Goal: Task Accomplishment & Management: Use online tool/utility

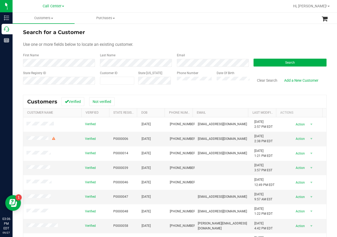
click at [287, 20] on ul "Customers All customers Add a new customer All physicians Purchases All purchas…" at bounding box center [181, 18] width 337 height 11
click at [289, 68] on form "Search for a Customer Use one or more fields below to locate an existing custom…" at bounding box center [174, 58] width 303 height 61
click at [292, 62] on button "Search" at bounding box center [289, 63] width 73 height 8
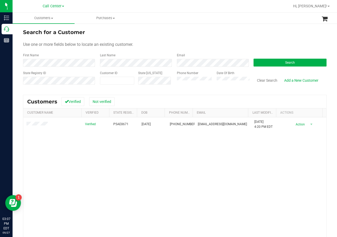
click at [214, 154] on div "Verified P5AE8671 01/07/1999 (850) 730-3883 renatay63@gmail.com 7/16/2025 4:20 …" at bounding box center [174, 191] width 303 height 149
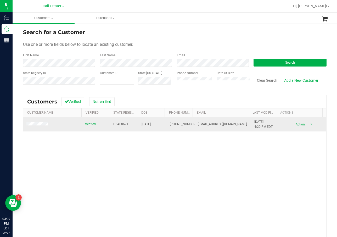
click at [118, 125] on span "P5AE8671" at bounding box center [120, 124] width 15 height 5
copy span "P5AE8671"
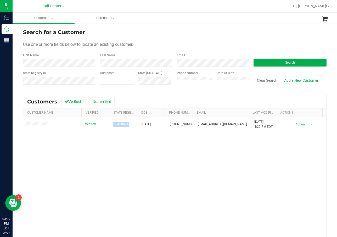
drag, startPoint x: 98, startPoint y: 158, endPoint x: 129, endPoint y: 138, distance: 37.2
click at [98, 158] on div "Verified P5AE8671 01/07/1999 (850) 730-3883 renatay63@gmail.com 7/16/2025 4:20 …" at bounding box center [174, 191] width 303 height 149
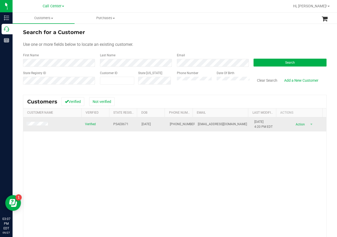
click at [148, 121] on td "01/07/1999" at bounding box center [152, 124] width 28 height 14
click at [148, 122] on span "01/07/1999" at bounding box center [145, 124] width 9 height 5
copy span "01/07/1999"
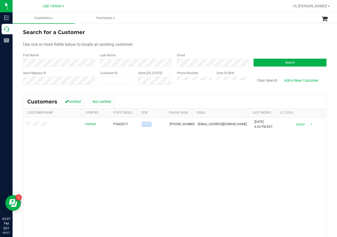
drag, startPoint x: 79, startPoint y: 166, endPoint x: 75, endPoint y: 152, distance: 15.3
click at [79, 166] on div "Verified P5AE8671 01/07/1999 (850) 730-3883 renatay63@gmail.com 7/16/2025 4:20 …" at bounding box center [174, 191] width 303 height 149
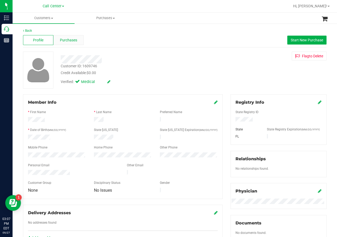
drag, startPoint x: 44, startPoint y: 123, endPoint x: 71, endPoint y: 44, distance: 82.9
click at [156, 52] on div at bounding box center [135, 58] width 156 height 12
click at [60, 43] on span "Purchases" at bounding box center [68, 39] width 17 height 5
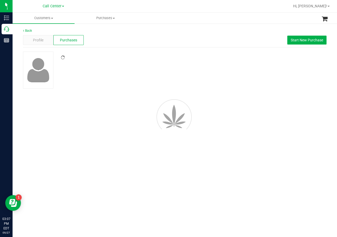
click at [175, 59] on div at bounding box center [135, 57] width 156 height 5
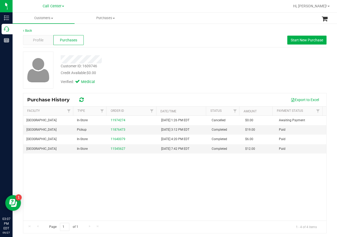
click at [205, 60] on div at bounding box center [135, 59] width 156 height 8
click at [316, 43] on button "Start New Purchase" at bounding box center [306, 40] width 39 height 9
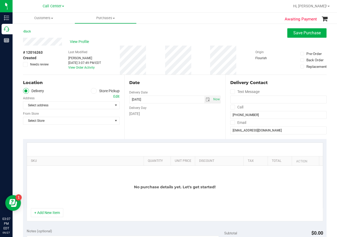
click at [108, 91] on label "Store Pickup" at bounding box center [105, 91] width 29 height 6
click at [0, 0] on input "Store Pickup" at bounding box center [0, 0] width 0 height 0
click at [97, 105] on span "Select Store" at bounding box center [67, 104] width 89 height 7
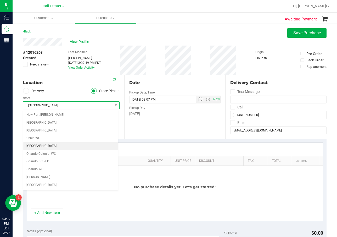
scroll to position [225, 0]
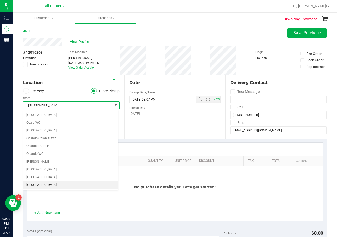
click at [58, 187] on li "[GEOGRAPHIC_DATA]" at bounding box center [70, 185] width 95 height 8
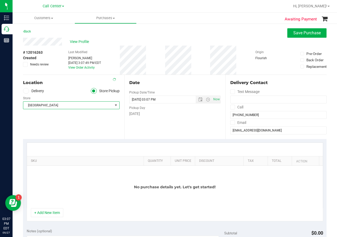
scroll to position [78, 0]
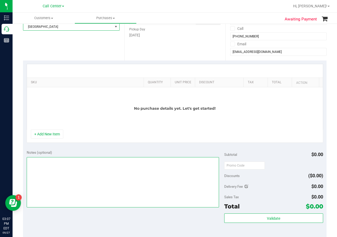
click at [81, 179] on textarea at bounding box center [123, 182] width 192 height 50
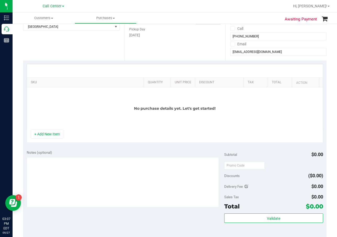
click at [82, 151] on div "Notes (optional)" at bounding box center [125, 152] width 197 height 5
click at [69, 149] on div "Notes (optional) Subtotal $0.00 Discounts ($0.00) Delivery Fee $0.00 Sales Tax …" at bounding box center [174, 193] width 303 height 94
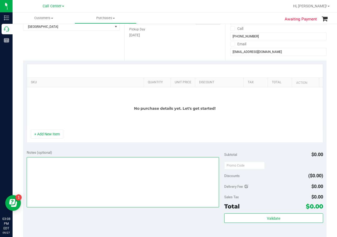
click at [83, 164] on textarea at bounding box center [123, 182] width 192 height 50
type textarea "cc dr 09/27"
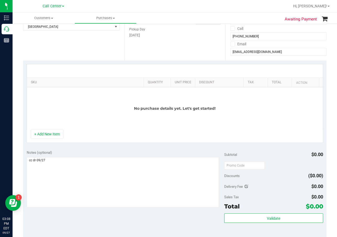
click at [93, 153] on div "Notes (optional)" at bounding box center [125, 152] width 197 height 5
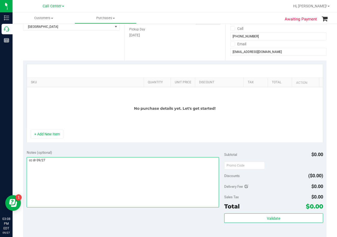
click at [96, 167] on textarea at bounding box center [123, 182] width 192 height 50
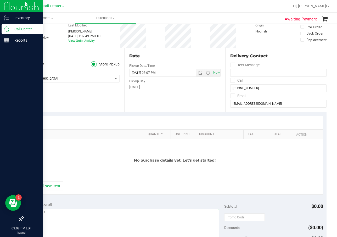
scroll to position [26, 0]
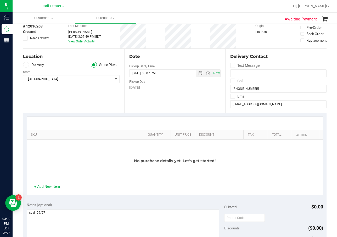
drag, startPoint x: 40, startPoint y: 188, endPoint x: 51, endPoint y: 166, distance: 24.4
click at [40, 188] on button "+ Add New Item" at bounding box center [47, 186] width 32 height 9
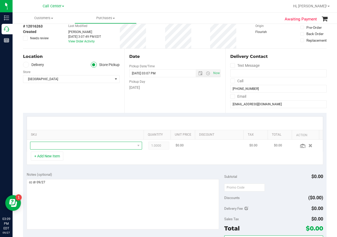
click at [71, 145] on span "NO DATA FOUND" at bounding box center [82, 145] width 105 height 7
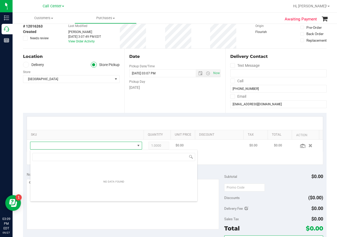
scroll to position [8, 109]
type input "trs"
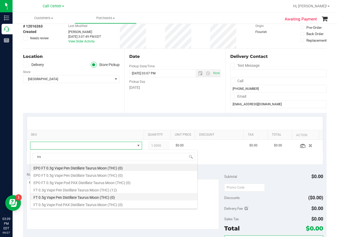
click at [126, 193] on li "FT 0.5g Vape Pen Distillate Taurus Moon (THC) (0)" at bounding box center [113, 196] width 167 height 7
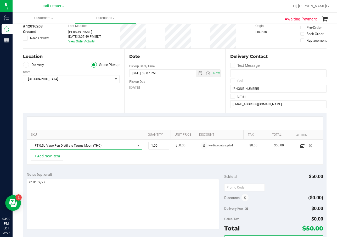
click at [120, 144] on span "FT 0.5g Vape Pen Distillate Taurus Moon (THC)" at bounding box center [82, 145] width 105 height 7
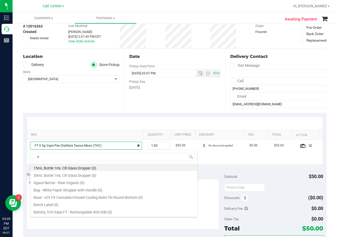
type input "trs"
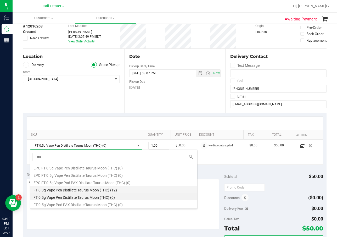
click at [103, 187] on li "FT 0.3g Vape Pen Distillate Taurus Moon (THC) (12)" at bounding box center [113, 188] width 167 height 7
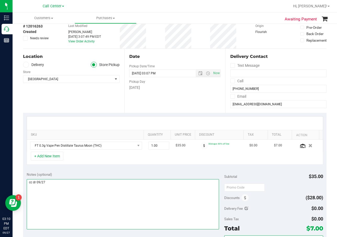
click at [191, 192] on textarea at bounding box center [123, 204] width 192 height 50
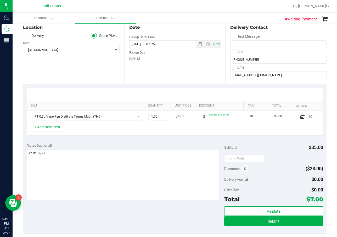
scroll to position [105, 0]
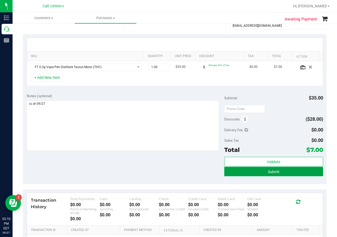
click at [238, 173] on button "Submit" at bounding box center [273, 171] width 99 height 9
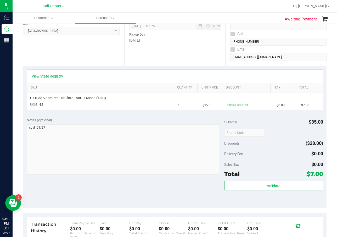
scroll to position [26, 0]
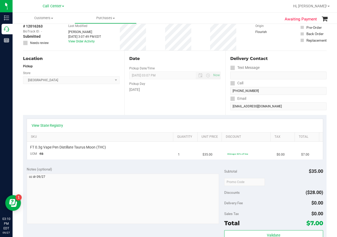
click at [173, 139] on th "Quantity" at bounding box center [185, 136] width 24 height 9
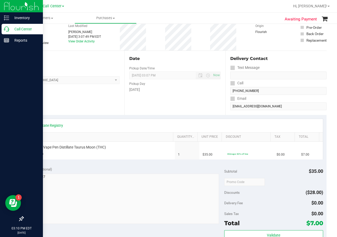
click at [11, 30] on p "Call Center" at bounding box center [24, 29] width 31 height 6
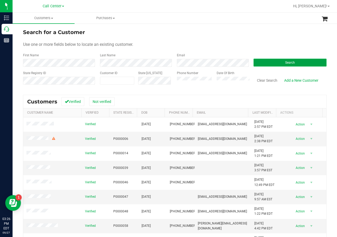
click at [256, 65] on button "Search" at bounding box center [289, 63] width 73 height 8
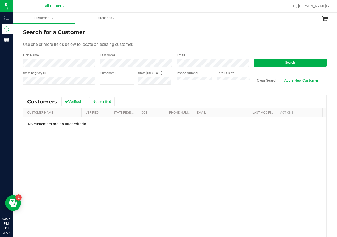
click at [46, 57] on div "First Name" at bounding box center [59, 60] width 73 height 14
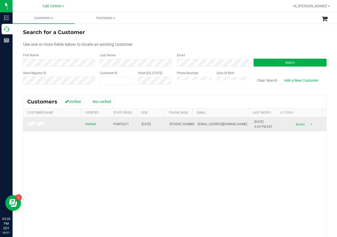
click at [106, 123] on td "Verified" at bounding box center [96, 124] width 28 height 14
click at [110, 123] on td "P0MT6031" at bounding box center [124, 124] width 28 height 14
drag, startPoint x: 111, startPoint y: 123, endPoint x: 121, endPoint y: 124, distance: 10.2
click at [121, 124] on span "P0MT6031" at bounding box center [121, 124] width 16 height 5
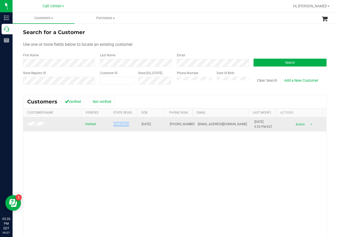
click at [121, 124] on span "P0MT6031" at bounding box center [121, 124] width 16 height 5
copy span "P0MT6031"
click at [145, 125] on span "02/02/1976" at bounding box center [145, 124] width 9 height 5
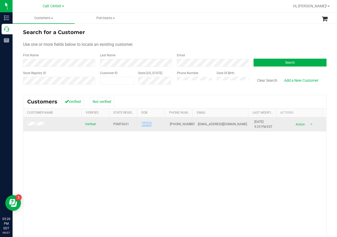
click at [145, 125] on span "02/02/1976" at bounding box center [145, 124] width 9 height 5
copy span "02/02/1976"
drag, startPoint x: 168, startPoint y: 214, endPoint x: 160, endPoint y: 117, distance: 97.4
click at [168, 213] on div "Verified P0MT6031 02/02/1976 (850) 827-2300 kandiskuts2@yahoo.com 1/18/2024 9:2…" at bounding box center [174, 191] width 303 height 149
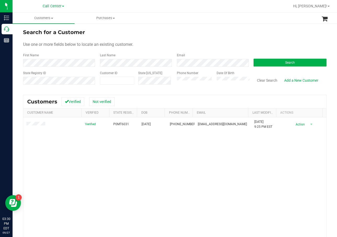
click at [177, 57] on label "Email" at bounding box center [181, 55] width 8 height 5
click at [143, 36] on div "Search for a Customer" at bounding box center [174, 32] width 303 height 8
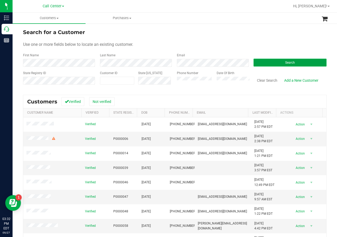
click at [273, 61] on button "Search" at bounding box center [289, 63] width 73 height 8
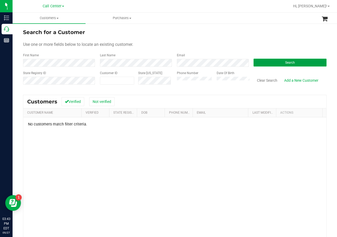
click at [281, 65] on button "Search" at bounding box center [289, 63] width 73 height 8
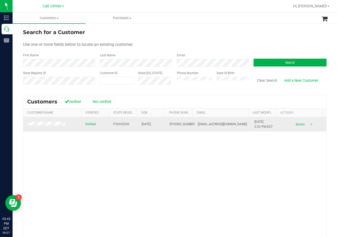
drag, startPoint x: 50, startPoint y: 150, endPoint x: 50, endPoint y: 130, distance: 20.1
click at [50, 147] on div "Verified P3HH5249 [DATE] (407) 721-4468 [EMAIL_ADDRESS][DOMAIN_NAME] [DATE] 5:3…" at bounding box center [174, 191] width 303 height 149
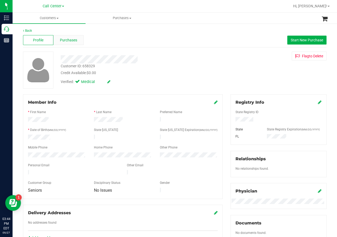
click at [69, 44] on div "Purchases" at bounding box center [68, 40] width 30 height 10
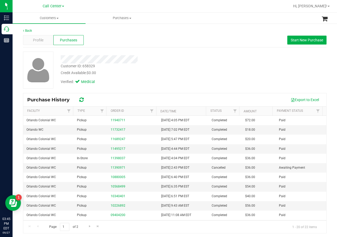
drag, startPoint x: 237, startPoint y: 55, endPoint x: 258, endPoint y: 47, distance: 22.1
click at [237, 55] on div "Customer ID: 658329 Credit Available: $0.00 Verified: Medical" at bounding box center [174, 70] width 311 height 37
click at [305, 37] on button "Start New Purchase" at bounding box center [306, 40] width 39 height 9
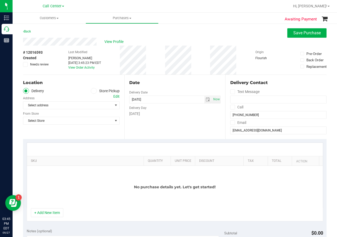
click at [101, 90] on label "Store Pickup" at bounding box center [105, 91] width 29 height 6
click at [0, 0] on input "Store Pickup" at bounding box center [0, 0] width 0 height 0
click at [93, 102] on span "Select Store" at bounding box center [67, 104] width 89 height 7
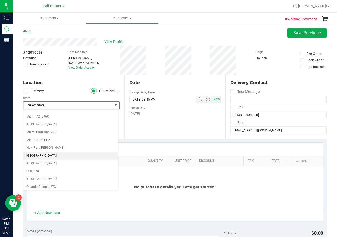
scroll to position [183, 0]
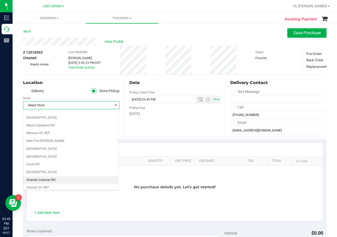
click at [76, 178] on li "Orlando Colonial WC" at bounding box center [70, 180] width 95 height 8
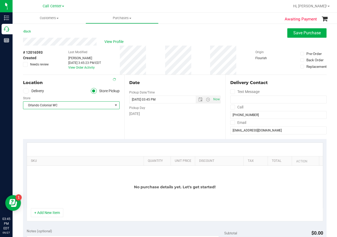
scroll to position [52, 0]
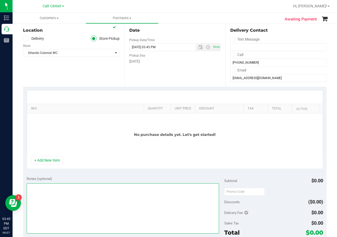
click at [88, 185] on textarea at bounding box center [123, 208] width 192 height 50
type textarea "cc dr 09/27"
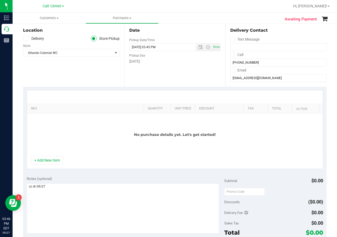
click at [83, 172] on div "SKU Quantity Unit Price Discount Tax Total Action No purchase details yet. Let'…" at bounding box center [174, 130] width 303 height 86
click at [51, 165] on div "+ Add New Item" at bounding box center [175, 162] width 296 height 13
click at [52, 163] on button "+ Add New Item" at bounding box center [47, 160] width 32 height 9
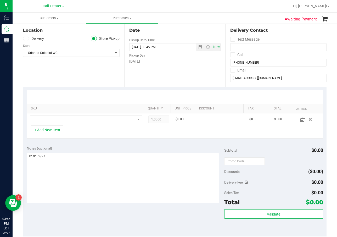
click at [91, 128] on div "+ Add New Item" at bounding box center [175, 131] width 296 height 13
click at [97, 121] on span "NO DATA FOUND" at bounding box center [82, 119] width 105 height 7
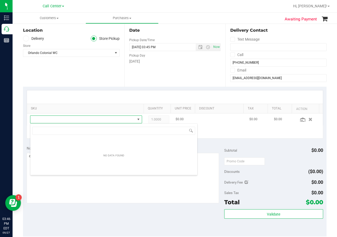
scroll to position [8, 109]
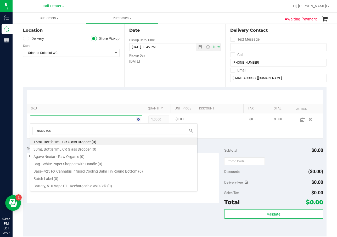
type input "grape esse"
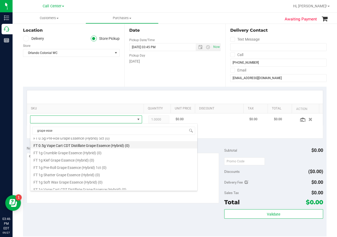
scroll to position [52, 0]
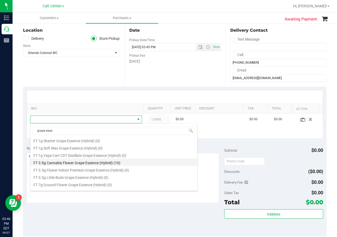
click at [94, 163] on li "FT 3.5g Cannabis Flower Grape Essence (Hybrid) (10)" at bounding box center [113, 161] width 167 height 7
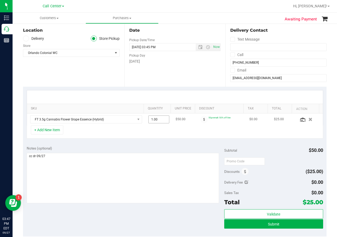
click at [154, 119] on span "1.00 1" at bounding box center [158, 119] width 21 height 8
type input "2"
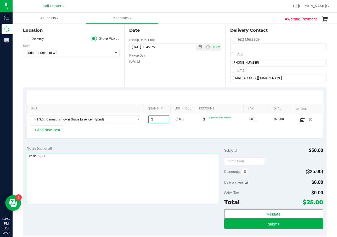
type input "2.00"
click at [142, 157] on textarea at bounding box center [123, 178] width 192 height 50
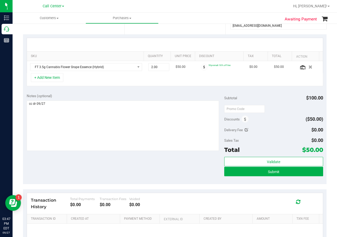
click at [144, 158] on div "Notes (optional) Subtotal $100.00 Discounts ($50.00) Delivery Fee $0.00 Sales T…" at bounding box center [174, 137] width 303 height 94
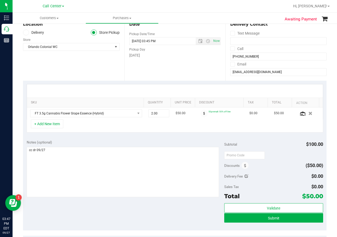
scroll to position [78, 0]
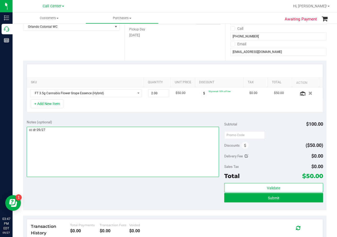
click at [144, 158] on textarea at bounding box center [123, 152] width 192 height 50
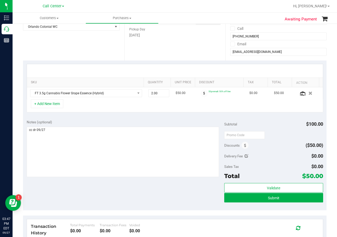
click at [127, 189] on div "Notes (optional) Subtotal $100.00 Discounts ($50.00) Delivery Fee $0.00 Sales T…" at bounding box center [174, 163] width 303 height 94
click at [235, 201] on button "Submit" at bounding box center [273, 197] width 99 height 9
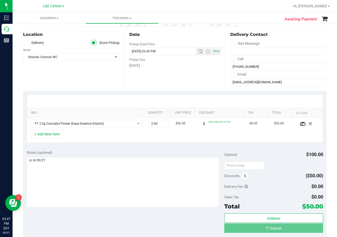
scroll to position [0, 0]
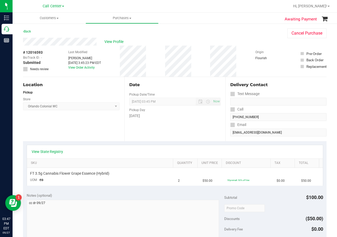
click at [196, 142] on div "View State Registry SKU Quantity Unit Price Discount Tax Total FT 3.5g Cannabis…" at bounding box center [174, 165] width 303 height 48
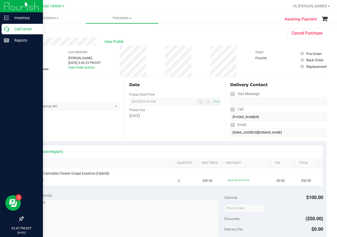
click at [6, 30] on icon at bounding box center [6, 28] width 5 height 5
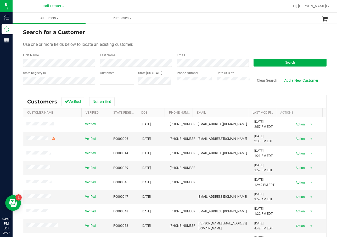
click at [190, 41] on form "Search for a Customer Use one or more fields below to locate an existing custom…" at bounding box center [174, 58] width 303 height 61
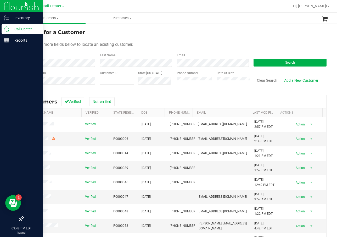
click at [19, 27] on p "Call Center" at bounding box center [24, 29] width 31 height 6
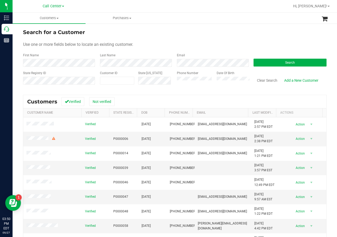
click at [279, 67] on form "Search for a Customer Use one or more fields below to locate an existing custom…" at bounding box center [174, 58] width 303 height 61
click at [281, 65] on button "Search" at bounding box center [289, 63] width 73 height 8
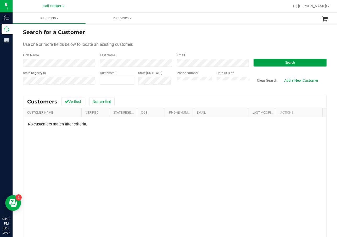
click at [264, 61] on button "Search" at bounding box center [289, 63] width 73 height 8
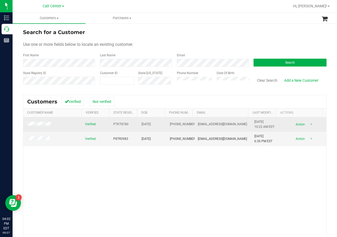
click at [122, 124] on span "P7KT8780" at bounding box center [120, 124] width 15 height 5
copy span "P7KT8780"
click at [141, 122] on span "05/05/1958" at bounding box center [145, 124] width 9 height 5
click at [141, 123] on span "05/05/1958" at bounding box center [145, 124] width 9 height 5
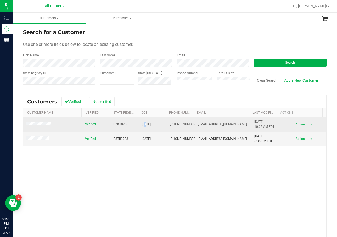
click at [141, 123] on span "05/05/1958" at bounding box center [145, 124] width 9 height 5
copy span "05/05/1958"
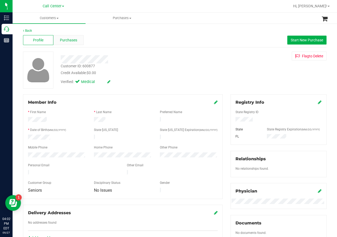
click at [68, 41] on span "Purchases" at bounding box center [68, 39] width 17 height 5
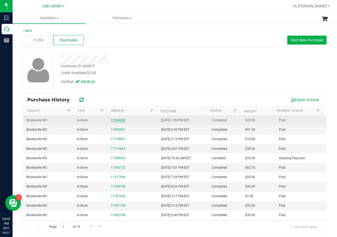
click at [120, 120] on link "11994020" at bounding box center [118, 120] width 15 height 4
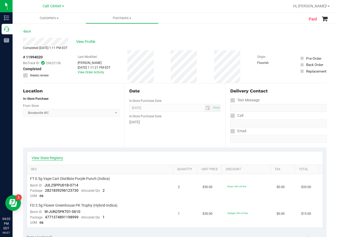
click at [44, 158] on link "View State Registry" at bounding box center [47, 157] width 31 height 5
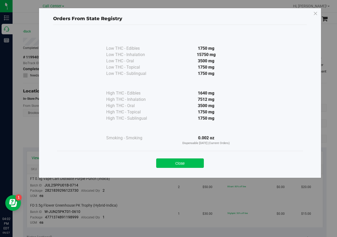
click at [173, 161] on button "Close" at bounding box center [180, 162] width 48 height 9
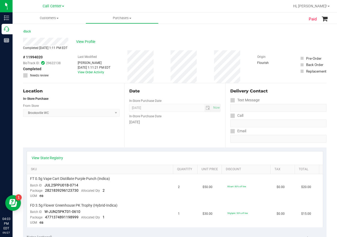
click at [210, 73] on div "# 11994020 BioTrack ID: 29622138 Completed Needs review Last Modified Amy Ainle…" at bounding box center [174, 66] width 303 height 33
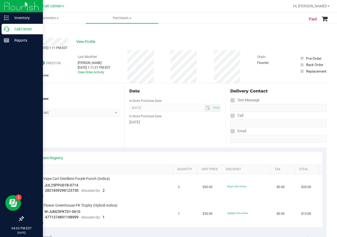
click at [6, 29] on icon at bounding box center [6, 28] width 5 height 5
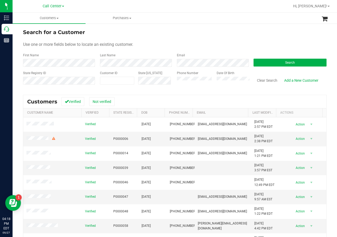
click at [173, 80] on div "Phone Number Date Of Birth" at bounding box center [211, 80] width 77 height 19
click at [290, 60] on button "Search" at bounding box center [289, 63] width 73 height 8
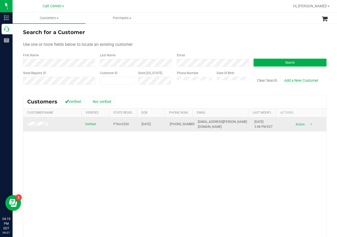
click at [118, 122] on span "P7km2500" at bounding box center [121, 124] width 16 height 5
copy span "P7km2500"
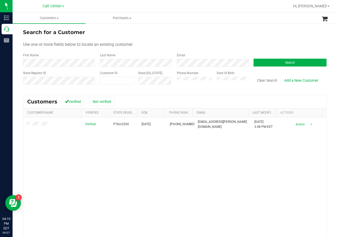
click at [191, 172] on div "Verified P7km2500 01/25/1984 (561) 339-9936 arcati.amanda@gmail.com 9/27/2025 3…" at bounding box center [174, 191] width 303 height 149
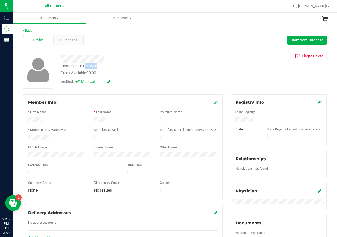
drag, startPoint x: 101, startPoint y: 66, endPoint x: 84, endPoint y: 67, distance: 16.2
click at [84, 67] on div "Customer ID: 1568546 Credit Available: $0.00" at bounding box center [135, 69] width 156 height 12
click at [72, 71] on div "Credit Available: $0.00" at bounding box center [135, 72] width 148 height 5
click at [65, 35] on div "Purchases" at bounding box center [68, 40] width 30 height 10
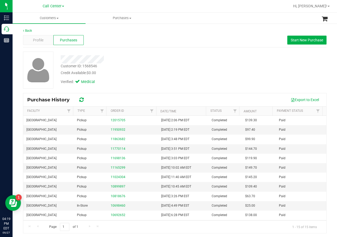
click at [193, 71] on div "Credit Available: $0.00" at bounding box center [135, 72] width 148 height 5
click at [238, 83] on div "Customer ID: 1568546 Credit Available: $0.00 Verified: Medical" at bounding box center [174, 70] width 311 height 37
click at [183, 79] on div "Verified: Medical" at bounding box center [135, 82] width 156 height 12
click at [221, 74] on div "Customer ID: 1568546 Credit Available: $0.00 Verified: Medical" at bounding box center [174, 70] width 311 height 37
click at [189, 42] on div "Profile Purchases Start New Purchase" at bounding box center [174, 40] width 303 height 14
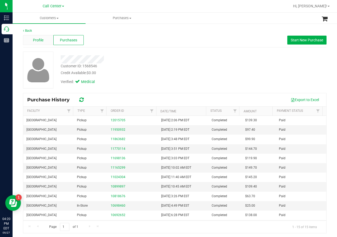
click at [39, 39] on span "Profile" at bounding box center [38, 39] width 10 height 5
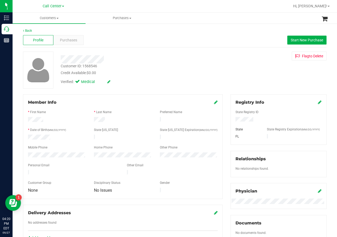
drag, startPoint x: 185, startPoint y: 73, endPoint x: 180, endPoint y: 73, distance: 5.2
click at [185, 73] on div "Credit Available: $0.00" at bounding box center [135, 72] width 148 height 5
click at [88, 66] on div "Customer ID: 1568546" at bounding box center [79, 65] width 36 height 5
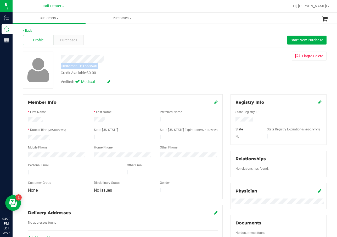
copy div "Customer ID: 1568546"
click at [265, 54] on div "Flag to Delete" at bounding box center [278, 56] width 104 height 9
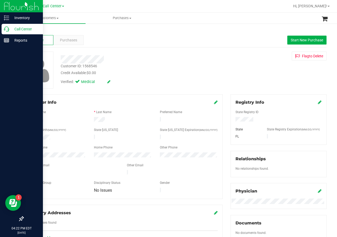
click at [4, 28] on icon at bounding box center [6, 28] width 5 height 5
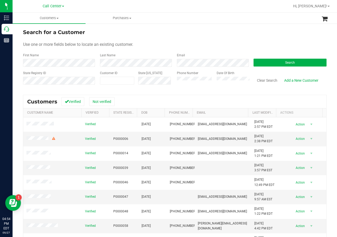
drag, startPoint x: 219, startPoint y: 17, endPoint x: 225, endPoint y: 2, distance: 16.9
click at [219, 17] on ul "Customers All customers Add a new customer All physicians Purchases All purchas…" at bounding box center [181, 18] width 337 height 11
click at [216, 115] on th "Email" at bounding box center [220, 112] width 56 height 9
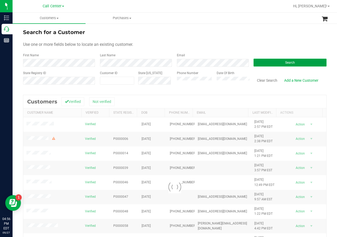
click at [291, 62] on span "Search" at bounding box center [290, 63] width 10 height 4
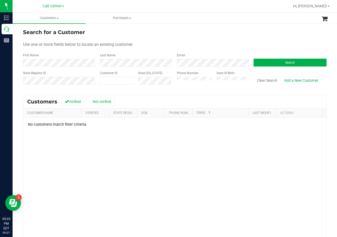
click at [283, 55] on div "Search" at bounding box center [287, 60] width 77 height 14
click at [284, 58] on div "Search" at bounding box center [287, 60] width 77 height 14
click at [284, 59] on button "Search" at bounding box center [289, 63] width 73 height 8
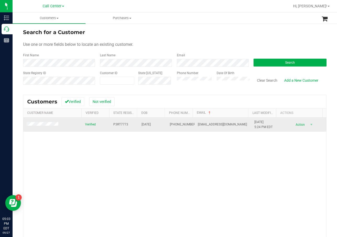
click at [123, 123] on span "P3RT7773" at bounding box center [120, 124] width 15 height 5
copy span "P3RT7773"
click at [151, 123] on span "01/06/1978" at bounding box center [145, 124] width 9 height 5
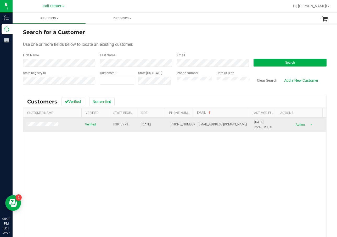
click at [151, 123] on span "01/06/1978" at bounding box center [145, 124] width 9 height 5
copy span "01/06/1978"
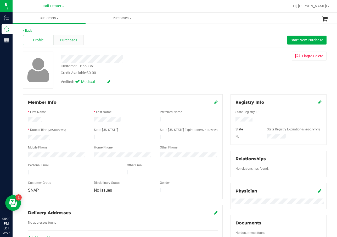
click at [65, 39] on span "Purchases" at bounding box center [68, 39] width 17 height 5
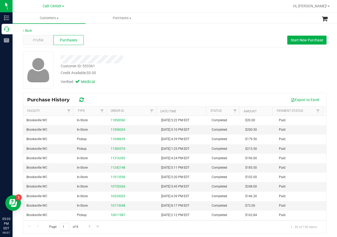
click at [162, 70] on div "Customer ID: 553361 Credit Available: $0.00" at bounding box center [135, 69] width 156 height 12
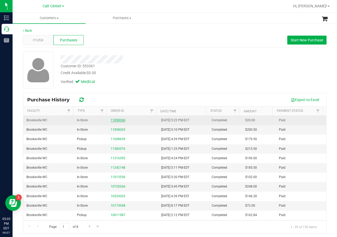
click at [119, 120] on link "11858360" at bounding box center [118, 120] width 15 height 4
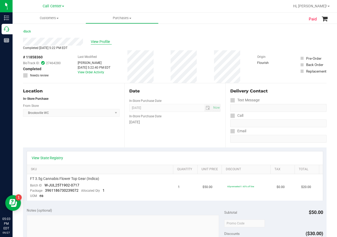
click at [93, 40] on span "View Profile" at bounding box center [101, 41] width 21 height 5
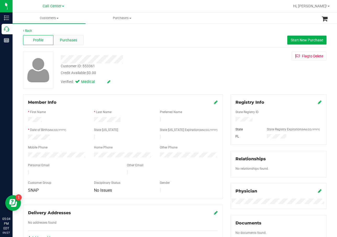
click at [73, 40] on span "Purchases" at bounding box center [68, 39] width 17 height 5
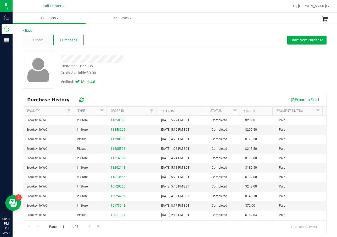
click at [145, 67] on div "Customer ID: 553361 Credit Available: $0.00" at bounding box center [135, 69] width 156 height 12
click at [297, 39] on span "Start New Purchase" at bounding box center [306, 40] width 32 height 4
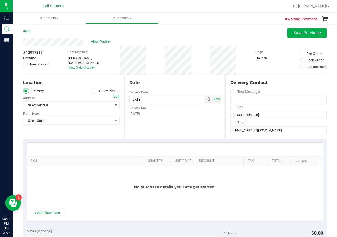
click at [92, 91] on icon at bounding box center [93, 91] width 3 height 0
click at [0, 0] on input "Store Pickup" at bounding box center [0, 0] width 0 height 0
click at [79, 109] on span "Select Store" at bounding box center [71, 105] width 96 height 8
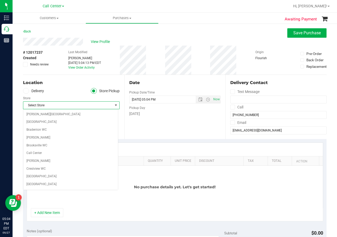
click at [81, 103] on span "Select Store" at bounding box center [67, 104] width 89 height 7
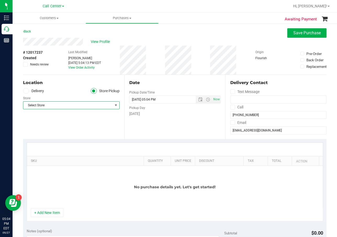
click at [81, 104] on span "Select Store" at bounding box center [67, 104] width 89 height 7
click at [95, 107] on span "Select Store" at bounding box center [67, 104] width 89 height 7
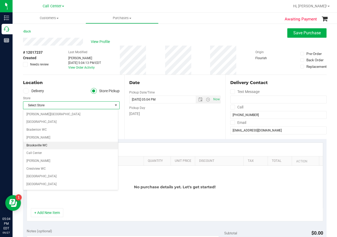
click at [73, 145] on li "Brooksville WC" at bounding box center [70, 145] width 95 height 8
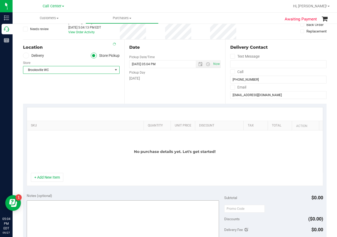
scroll to position [78, 0]
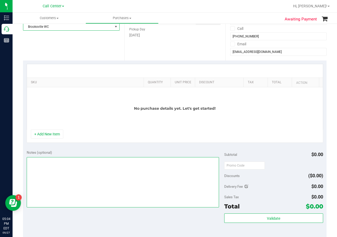
click at [81, 165] on textarea at bounding box center [123, 182] width 192 height 50
type textarea "cc dr 09/27"
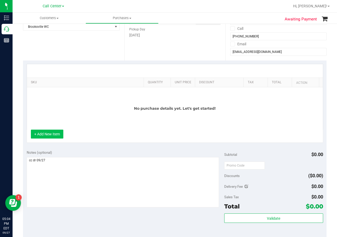
drag, startPoint x: 48, startPoint y: 139, endPoint x: 49, endPoint y: 136, distance: 2.9
click at [48, 138] on div "+ Add New Item" at bounding box center [175, 135] width 296 height 13
click at [49, 135] on button "+ Add New Item" at bounding box center [47, 133] width 32 height 9
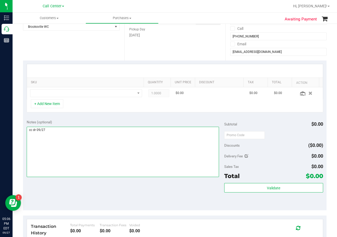
click at [83, 159] on textarea at bounding box center [123, 152] width 192 height 50
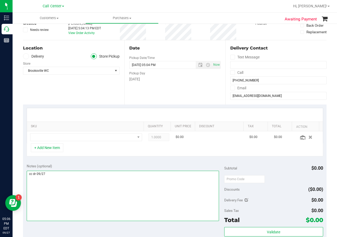
scroll to position [26, 0]
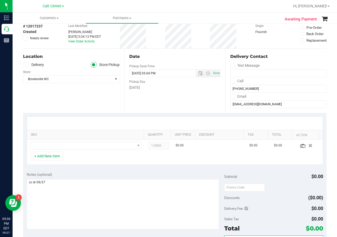
click at [85, 163] on div "+ Add New Item" at bounding box center [175, 157] width 296 height 13
click at [73, 146] on span "NO DATA FOUND" at bounding box center [82, 145] width 105 height 7
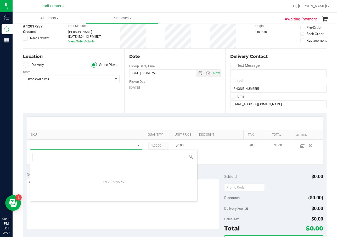
scroll to position [8, 107]
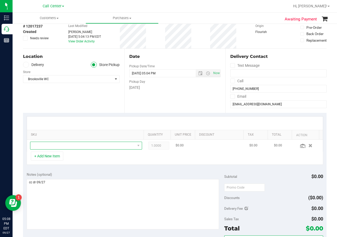
click at [81, 149] on span "NO DATA FOUND" at bounding box center [82, 145] width 105 height 7
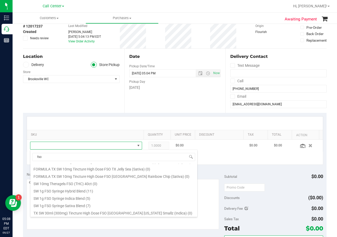
scroll to position [105, 0]
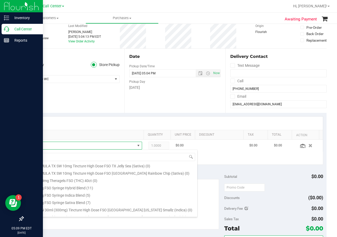
type input "fso"
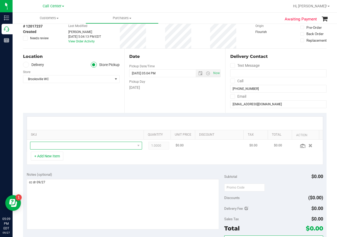
click at [70, 148] on span "NO DATA FOUND" at bounding box center [82, 145] width 105 height 7
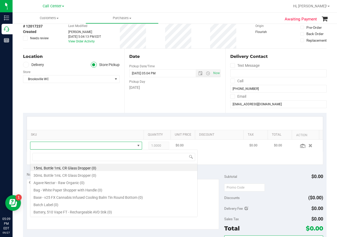
scroll to position [8, 107]
type input "fso"
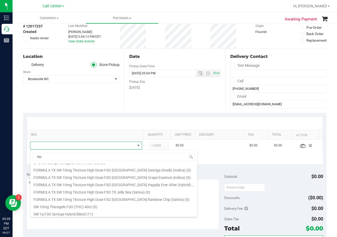
scroll to position [105, 0]
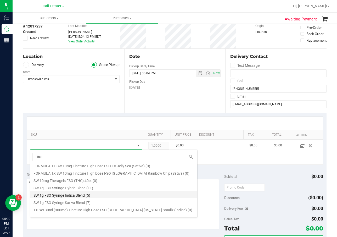
click at [100, 194] on li "SW 1g FSO Syringe Indica Blend (5)" at bounding box center [113, 194] width 167 height 7
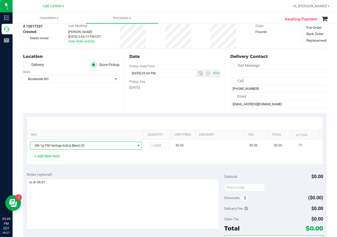
click at [82, 170] on div "Notes (optional) Subtotal $0.00 Discounts ($0.00) Delivery Fee $0.00 Sales Tax …" at bounding box center [174, 215] width 303 height 94
click at [65, 161] on div "+ Add New Item" at bounding box center [175, 157] width 296 height 13
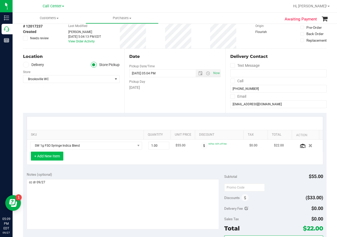
click at [58, 158] on button "+ Add New Item" at bounding box center [47, 155] width 32 height 9
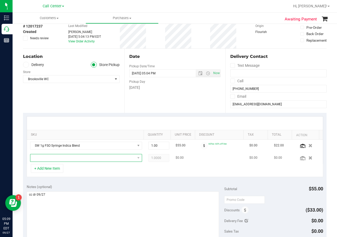
click at [62, 158] on span "NO DATA FOUND" at bounding box center [82, 157] width 105 height 7
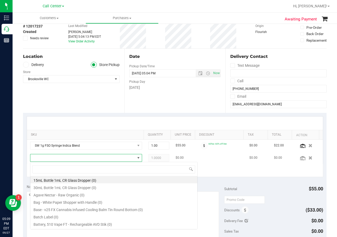
scroll to position [8, 107]
type input "fso"
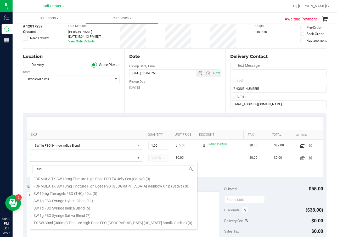
scroll to position [105, 0]
click at [88, 201] on li "SW 1g FSO Syringe Hybrid Blend (11)" at bounding box center [113, 199] width 167 height 7
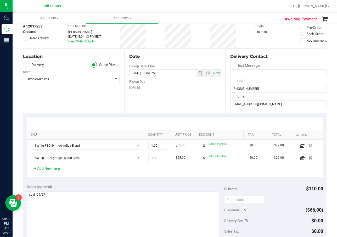
click at [139, 189] on div "Notes (optional)" at bounding box center [125, 186] width 197 height 5
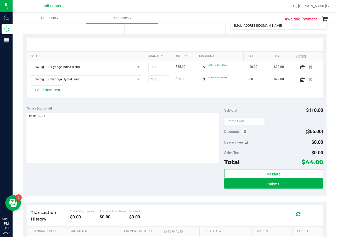
click at [120, 150] on textarea at bounding box center [123, 138] width 192 height 50
click at [77, 115] on textarea at bounding box center [123, 138] width 192 height 50
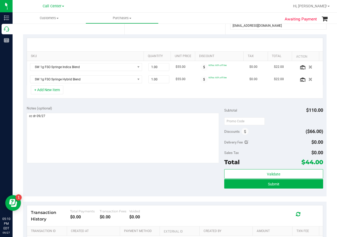
click at [83, 106] on div "Notes (optional)" at bounding box center [125, 107] width 197 height 5
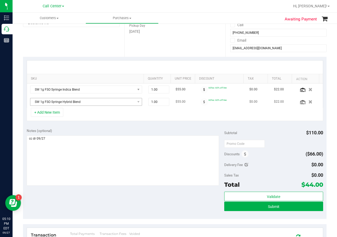
scroll to position [52, 0]
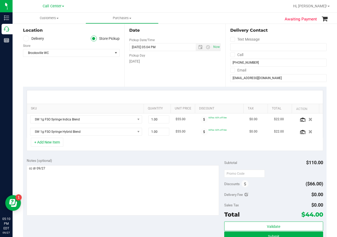
click at [109, 151] on div "SKU Quantity Unit Price Discount Tax Total Action SW 1g FSO Syringe Indica Blen…" at bounding box center [174, 121] width 303 height 68
click at [64, 144] on div "+ Add New Item" at bounding box center [175, 144] width 296 height 13
click at [57, 142] on button "+ Add New Item" at bounding box center [47, 142] width 32 height 9
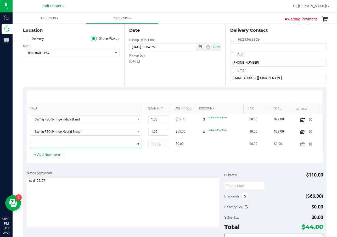
click at [58, 142] on span "NO DATA FOUND" at bounding box center [82, 143] width 105 height 7
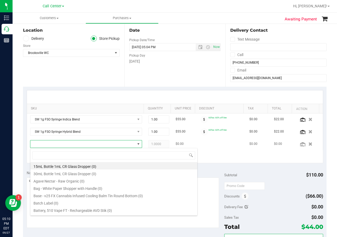
scroll to position [8, 107]
type input "fso"
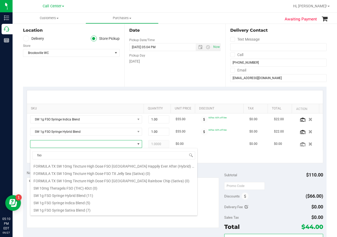
scroll to position [105, 0]
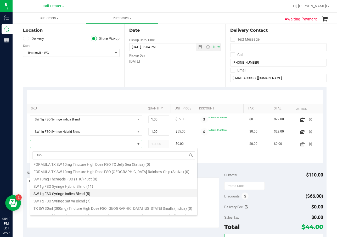
click at [86, 193] on li "SW 1g FSO Syringe Indica Blend (5)" at bounding box center [113, 192] width 167 height 7
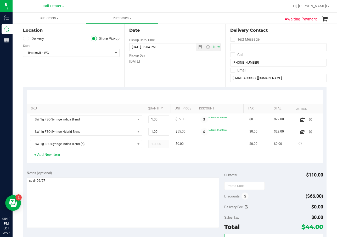
click at [79, 165] on div "SKU Quantity Unit Price Discount Tax Total Action SW 1g FSO Syringe Indica Blen…" at bounding box center [174, 127] width 303 height 80
click at [51, 158] on button "+ Add New Item" at bounding box center [47, 154] width 32 height 9
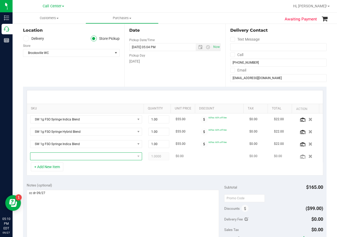
click at [51, 158] on span "NO DATA FOUND" at bounding box center [82, 155] width 105 height 7
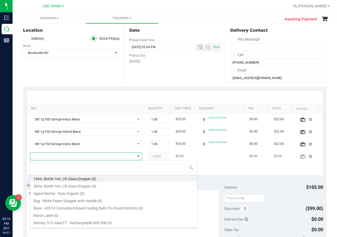
scroll to position [8, 107]
type input "fso"
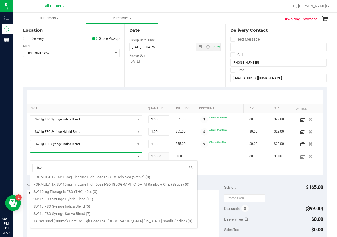
scroll to position [105, 0]
click at [88, 198] on li "SW 1g FSO Syringe Hybrid Blend (11)" at bounding box center [113, 197] width 167 height 7
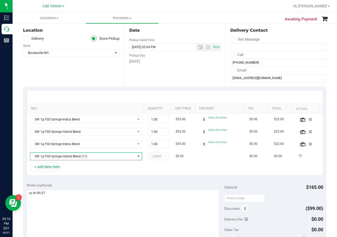
click at [86, 186] on div "Notes (optional)" at bounding box center [125, 184] width 197 height 5
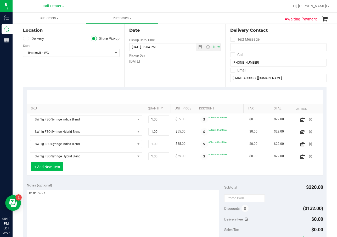
click at [53, 170] on button "+ Add New Item" at bounding box center [47, 166] width 32 height 9
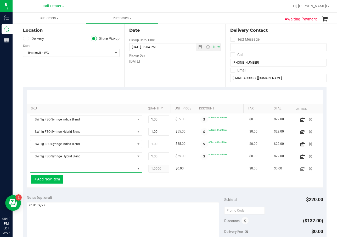
click at [53, 170] on span "NO DATA FOUND" at bounding box center [82, 168] width 105 height 7
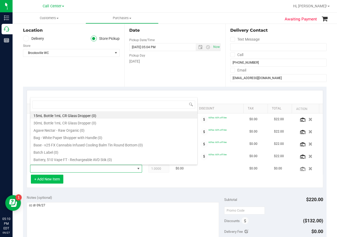
scroll to position [8, 107]
type input "fso"
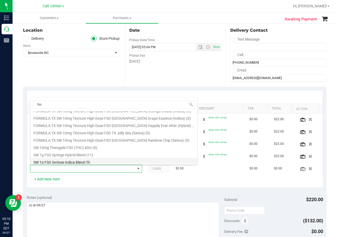
scroll to position [105, 0]
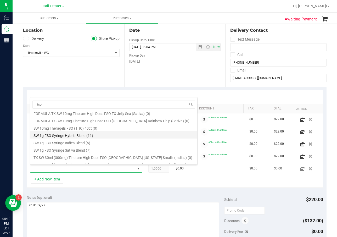
click at [101, 136] on li "SW 1g FSO Syringe Hybrid Blend (11)" at bounding box center [113, 134] width 167 height 7
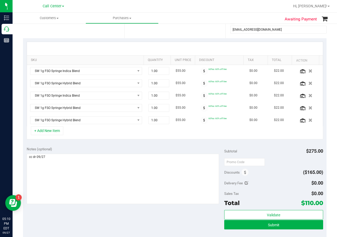
scroll to position [131, 0]
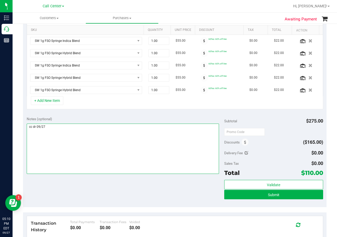
click at [136, 167] on textarea at bounding box center [123, 148] width 192 height 50
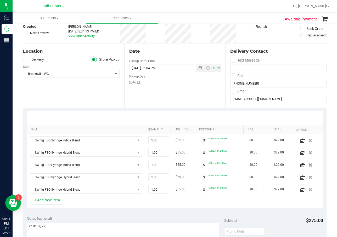
scroll to position [0, 0]
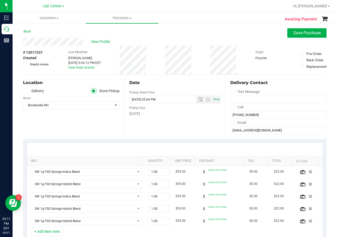
click at [190, 89] on div "Date Pickup Date/Time 09/27/2025 Now 09/27/2025 05:04 PM Now Pickup Day Saturday" at bounding box center [174, 107] width 101 height 64
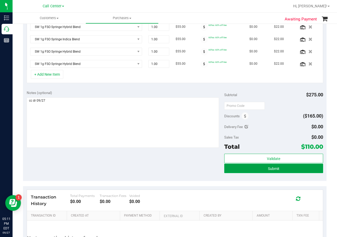
click at [249, 171] on button "Submit" at bounding box center [273, 167] width 99 height 9
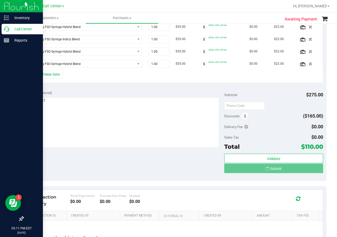
scroll to position [149, 0]
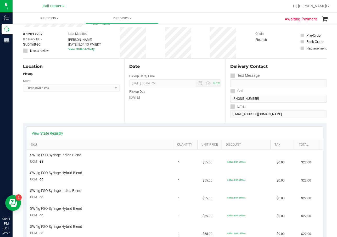
scroll to position [18, 0]
click at [215, 89] on div "Pickup Day" at bounding box center [175, 91] width 92 height 8
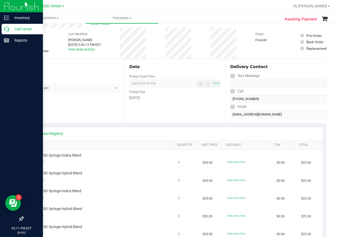
click at [8, 29] on icon at bounding box center [6, 28] width 5 height 5
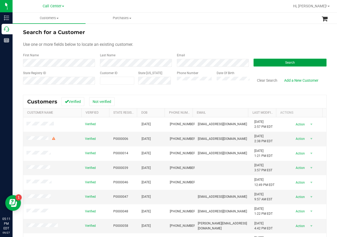
click at [277, 62] on button "Search" at bounding box center [289, 63] width 73 height 8
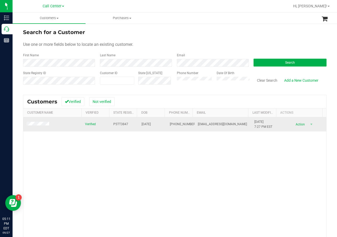
click at [119, 122] on span "P5TT3847" at bounding box center [120, 124] width 15 height 5
copy span "P5TT3847"
click at [151, 125] on span "12/17/1955" at bounding box center [145, 124] width 9 height 5
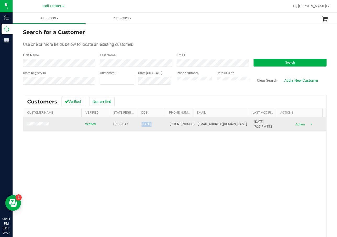
click at [151, 125] on span "12/17/1955" at bounding box center [145, 124] width 9 height 5
copy span "12/17/1955"
click at [107, 121] on td "Verified" at bounding box center [96, 124] width 28 height 14
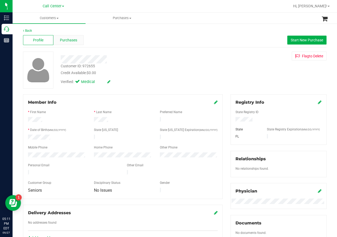
drag, startPoint x: 43, startPoint y: 155, endPoint x: 72, endPoint y: 38, distance: 120.4
click at [72, 38] on span "Purchases" at bounding box center [68, 39] width 17 height 5
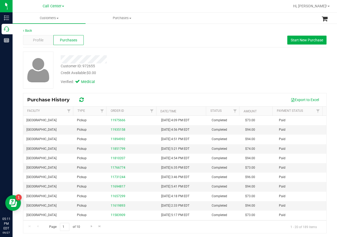
click at [159, 97] on div "Export to Excel" at bounding box center [205, 99] width 233 height 9
click at [290, 39] on span "Start New Purchase" at bounding box center [306, 40] width 32 height 4
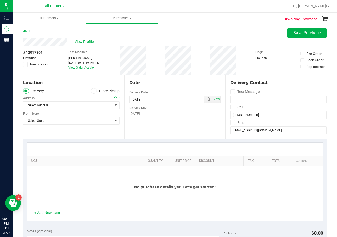
click at [108, 93] on label "Store Pickup" at bounding box center [105, 91] width 29 height 6
click at [0, 0] on input "Store Pickup" at bounding box center [0, 0] width 0 height 0
click at [99, 104] on span "Select Store" at bounding box center [67, 104] width 89 height 7
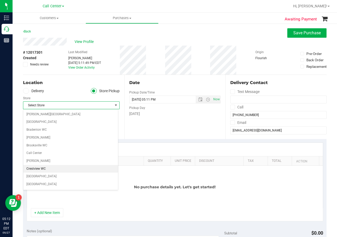
scroll to position [26, 0]
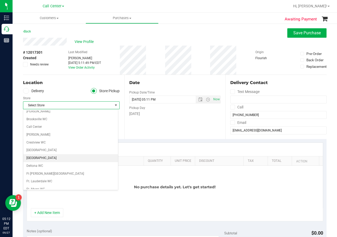
click at [62, 158] on li "[GEOGRAPHIC_DATA]" at bounding box center [70, 158] width 95 height 8
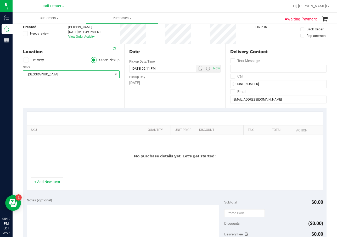
scroll to position [52, 0]
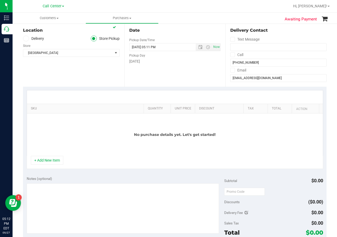
click at [68, 163] on div "+ Add New Item" at bounding box center [175, 162] width 296 height 13
click at [56, 161] on button "+ Add New Item" at bounding box center [47, 160] width 32 height 9
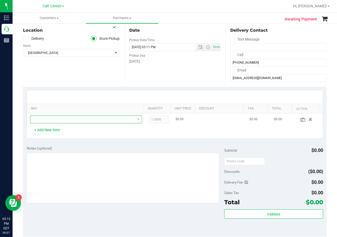
click at [76, 121] on span "NO DATA FOUND" at bounding box center [82, 119] width 105 height 7
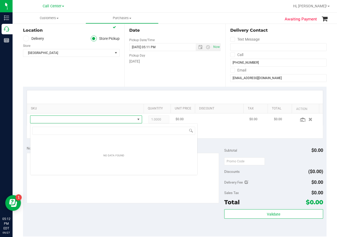
scroll to position [8, 109]
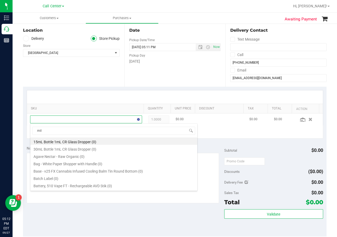
type input "milk"
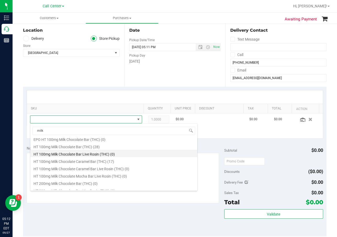
scroll to position [26, 0]
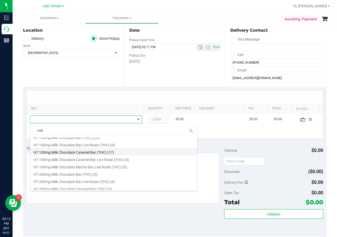
click at [92, 149] on li "HT 100mg Milk Chocolate Caramel Bar (THC) (17)" at bounding box center [113, 151] width 167 height 7
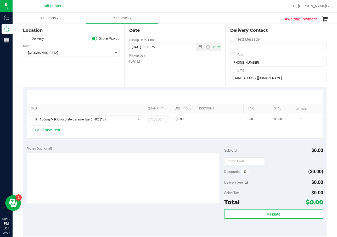
click at [81, 145] on div "Notes (optional) Subtotal $0.00 Discounts ($0.00) Delivery Fee $0.00 Sales Tax …" at bounding box center [174, 189] width 303 height 94
click at [61, 132] on button "+ Add New Item" at bounding box center [47, 129] width 32 height 9
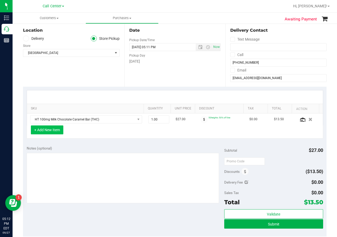
click at [61, 132] on button "+ Add New Item" at bounding box center [47, 129] width 32 height 9
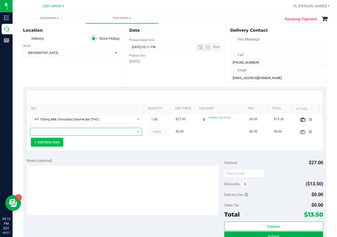
click at [61, 132] on span "NO DATA FOUND" at bounding box center [82, 131] width 105 height 7
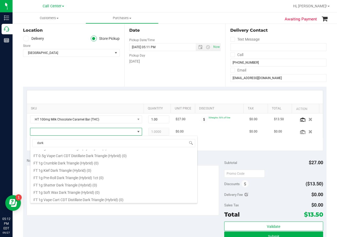
scroll to position [105, 0]
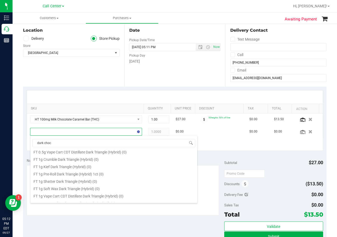
type input "dark choco"
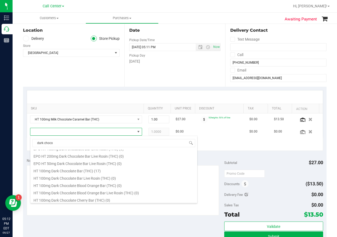
scroll to position [52, 0]
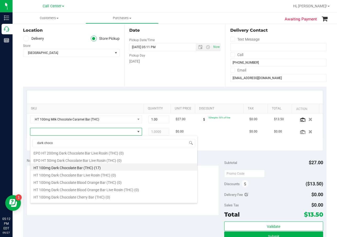
click at [115, 164] on li "HT 100mg Dark Chocolate Bar (THC) (17)" at bounding box center [113, 166] width 167 height 7
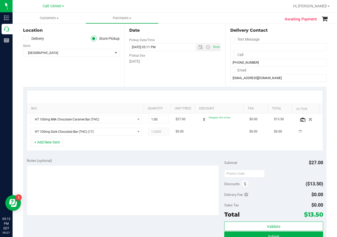
click at [115, 164] on div "Notes (optional)" at bounding box center [125, 187] width 197 height 59
click at [155, 119] on span "1.00 1" at bounding box center [158, 119] width 21 height 8
click at [155, 119] on input "1" at bounding box center [159, 119] width 20 height 7
type input "2"
type input "2.00"
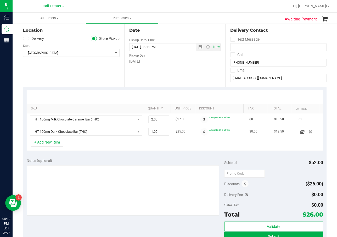
click at [155, 126] on td "1.00 1" at bounding box center [158, 132] width 27 height 12
click at [157, 132] on span "1.00 1" at bounding box center [158, 132] width 21 height 8
click at [157, 132] on input "1" at bounding box center [159, 131] width 20 height 7
click at [157, 133] on span "1.00 1" at bounding box center [158, 132] width 21 height 8
type input "2"
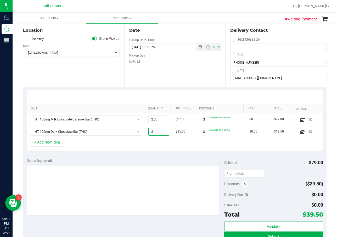
type input "2.00"
click at [153, 157] on div "Notes (optional) Subtotal $79.00 Discounts ($39.50) Delivery Fee $0.00 Sales Ta…" at bounding box center [174, 201] width 303 height 94
click at [49, 143] on button "+ Add New Item" at bounding box center [47, 142] width 32 height 9
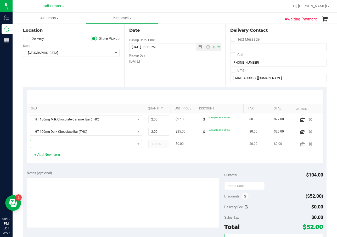
click at [49, 143] on span "NO DATA FOUND" at bounding box center [82, 143] width 105 height 7
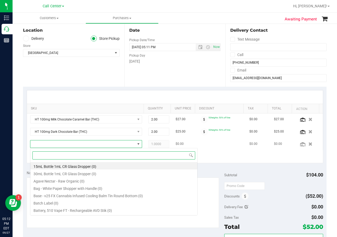
scroll to position [8, 107]
type input "fso"
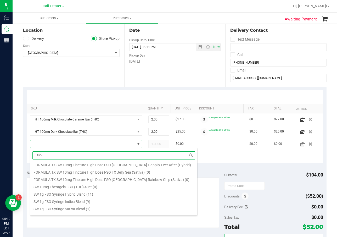
scroll to position [105, 0]
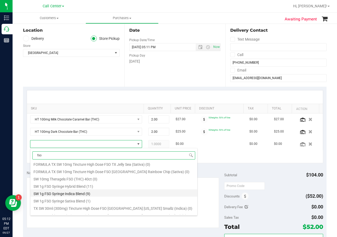
click at [82, 191] on li "SW 1g FSO Syringe Indica Blend (9)" at bounding box center [113, 192] width 167 height 7
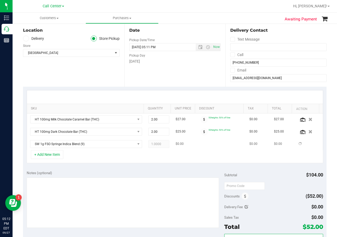
click at [156, 144] on span "1.0000 1" at bounding box center [158, 144] width 21 height 8
click at [156, 144] on span "1.00 1" at bounding box center [158, 144] width 21 height 8
drag, startPoint x: 156, startPoint y: 144, endPoint x: 155, endPoint y: 147, distance: 2.7
click at [155, 147] on input "1" at bounding box center [159, 143] width 20 height 7
type input "2"
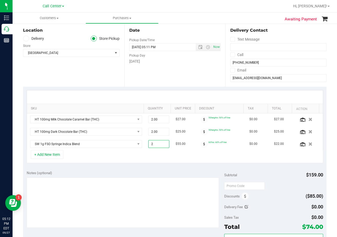
type input "2.00"
click at [155, 169] on div "Notes (optional) Subtotal $159.00 Discounts ($85.00) Delivery Fee $0.00 Sales T…" at bounding box center [174, 214] width 303 height 94
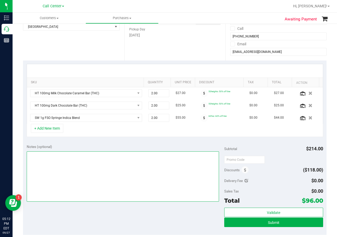
click at [143, 159] on textarea at bounding box center [123, 176] width 192 height 50
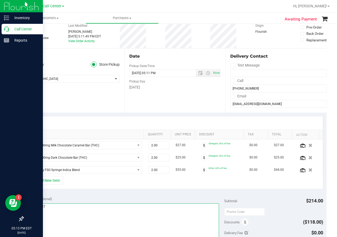
scroll to position [26, 0]
type textarea "cc dr 09/27"
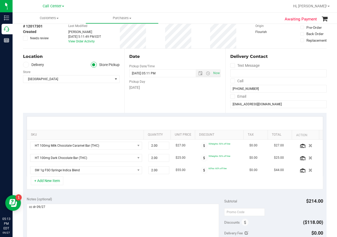
click at [164, 102] on div "Date Pickup Date/Time 09/27/2025 Now 09/27/2025 05:11 PM Now Pickup Day Saturday" at bounding box center [174, 81] width 101 height 64
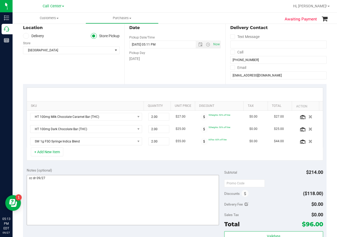
scroll to position [78, 0]
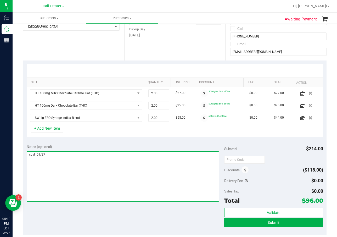
drag, startPoint x: 192, startPoint y: 157, endPoint x: 194, endPoint y: 159, distance: 2.8
click at [192, 157] on textarea at bounding box center [123, 176] width 192 height 50
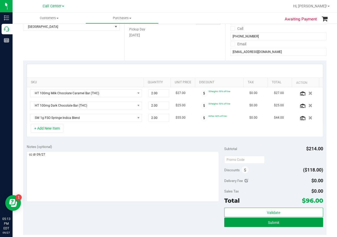
click at [232, 220] on button "Submit" at bounding box center [273, 221] width 99 height 9
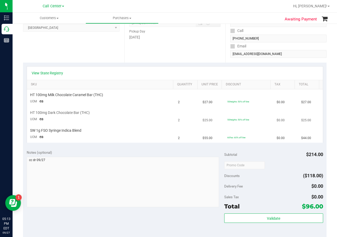
click at [205, 112] on td "$25.00" at bounding box center [211, 116] width 25 height 18
click at [217, 139] on td "$55.00" at bounding box center [211, 134] width 25 height 18
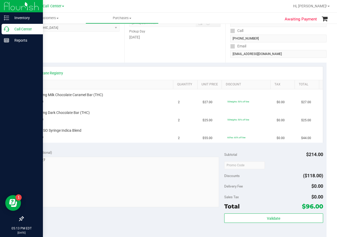
click at [13, 35] on link "Call Center" at bounding box center [21, 29] width 43 height 11
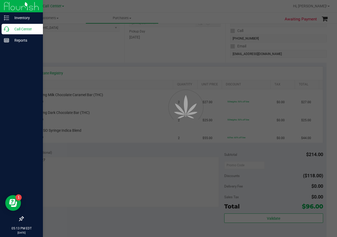
click at [15, 32] on div "Call Center" at bounding box center [22, 29] width 41 height 10
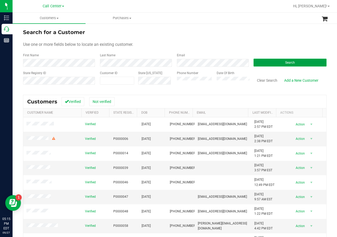
click at [288, 60] on button "Search" at bounding box center [289, 63] width 73 height 8
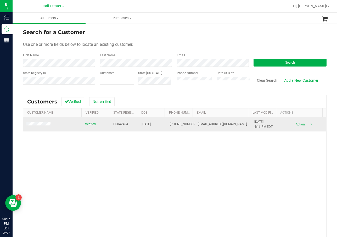
click at [119, 122] on span "P0042494" at bounding box center [120, 124] width 15 height 5
click at [120, 122] on span "P0042494" at bounding box center [120, 124] width 15 height 5
copy span "P0042494"
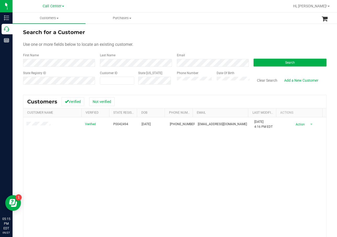
click at [115, 159] on div "Verified P0042494 03/31/1942 (561) 322-8826 rosaire15@aol.com 10/1/2024 4:16 PM…" at bounding box center [174, 191] width 303 height 149
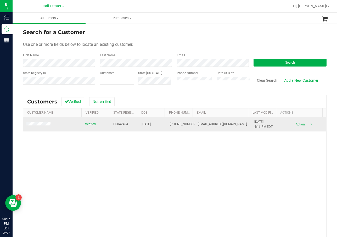
click at [141, 122] on span "03/31/1942" at bounding box center [145, 124] width 9 height 5
copy span "03/31/1942"
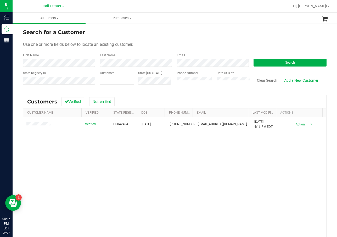
click at [79, 147] on div "Verified P0042494 03/31/1942 (561) 322-8826 rosaire15@aol.com 10/1/2024 4:16 PM…" at bounding box center [174, 191] width 303 height 149
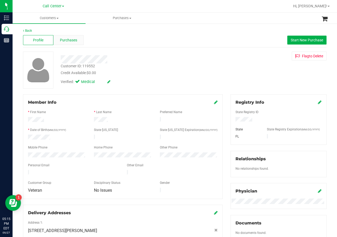
click at [67, 35] on div "Purchases" at bounding box center [68, 40] width 30 height 10
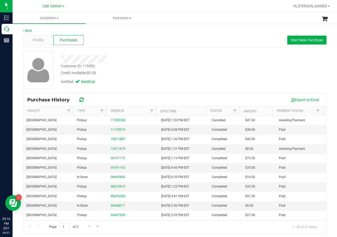
click at [187, 77] on div "Verified: Medical" at bounding box center [135, 82] width 156 height 12
drag, startPoint x: 225, startPoint y: 80, endPoint x: 240, endPoint y: 71, distance: 17.7
click at [225, 80] on div "Customer ID: 119552 Credit Available: $0.00 Verified: Medical" at bounding box center [174, 70] width 311 height 37
click at [315, 43] on button "Start New Purchase" at bounding box center [306, 40] width 39 height 9
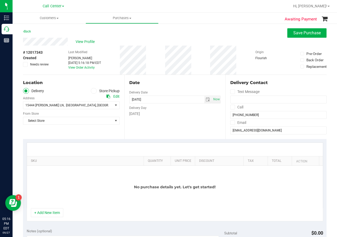
click at [91, 93] on label "Store Pickup" at bounding box center [105, 91] width 29 height 6
click at [0, 0] on input "Store Pickup" at bounding box center [0, 0] width 0 height 0
click at [90, 102] on span "Select Store" at bounding box center [67, 104] width 89 height 7
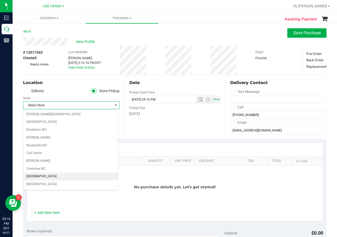
scroll to position [52, 0]
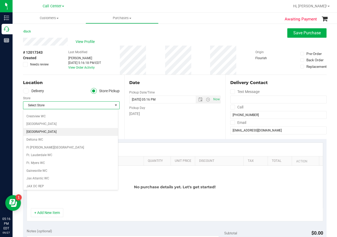
click at [61, 133] on li "[GEOGRAPHIC_DATA]" at bounding box center [70, 132] width 95 height 8
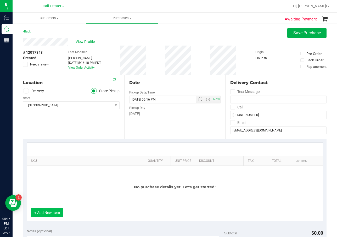
click at [45, 215] on button "+ Add New Item" at bounding box center [47, 212] width 32 height 9
click at [43, 212] on button "+ Add New Item" at bounding box center [47, 212] width 32 height 9
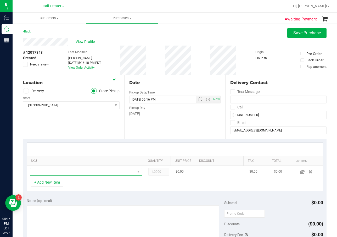
click at [60, 173] on span "NO DATA FOUND" at bounding box center [82, 171] width 105 height 7
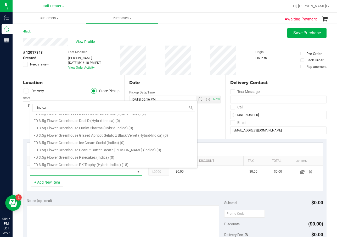
scroll to position [157, 0]
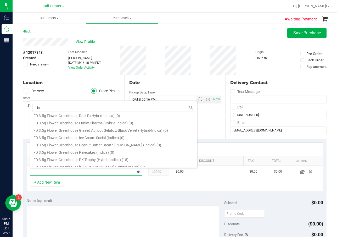
type input "i"
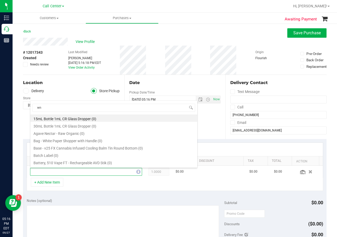
type input "wna"
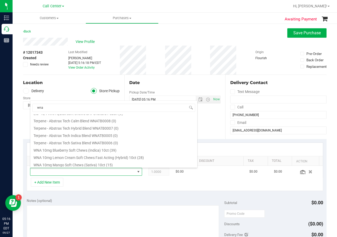
scroll to position [131, 0]
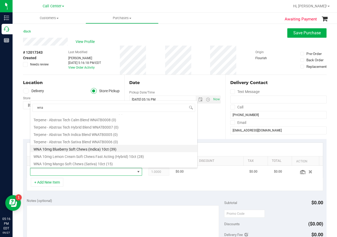
click at [95, 149] on li "WNA 10mg Blueberry Soft Chews (Indica) 10ct (39)" at bounding box center [113, 148] width 167 height 7
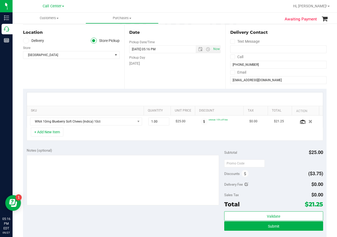
scroll to position [52, 0]
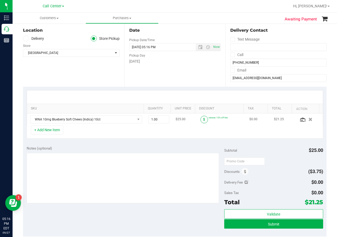
click at [200, 118] on span at bounding box center [204, 120] width 8 height 8
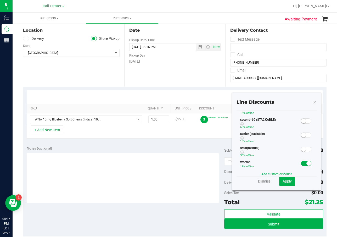
scroll to position [78, 0]
click at [304, 146] on span at bounding box center [306, 148] width 10 height 5
click at [286, 178] on button "Apply" at bounding box center [287, 180] width 16 height 9
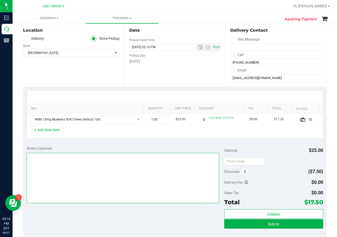
click at [139, 168] on textarea at bounding box center [123, 178] width 192 height 50
click at [83, 180] on textarea at bounding box center [123, 178] width 192 height 50
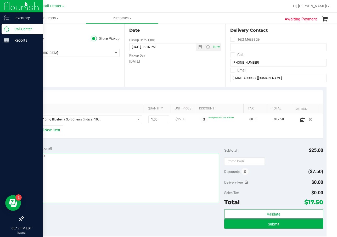
type textarea "cc dr 09/27"
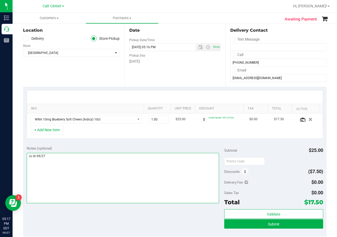
click at [124, 173] on textarea at bounding box center [123, 178] width 192 height 50
click at [164, 168] on textarea at bounding box center [123, 178] width 192 height 50
click at [182, 153] on textarea at bounding box center [123, 178] width 192 height 50
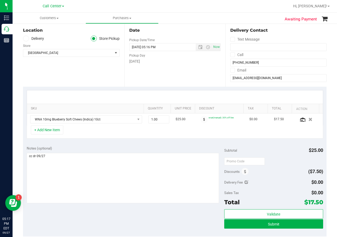
click at [161, 152] on div "Notes (optional)" at bounding box center [125, 174] width 197 height 59
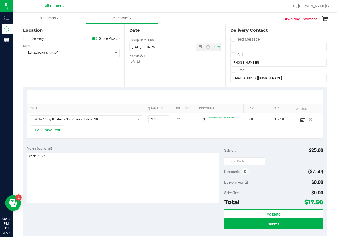
click at [154, 159] on textarea at bounding box center [123, 178] width 192 height 50
click at [146, 161] on textarea at bounding box center [123, 178] width 192 height 50
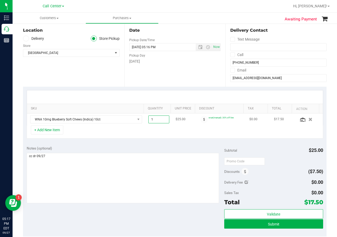
click at [153, 121] on span "1.00 1" at bounding box center [158, 119] width 21 height 8
click at [156, 129] on div "+ Add New Item" at bounding box center [175, 131] width 296 height 13
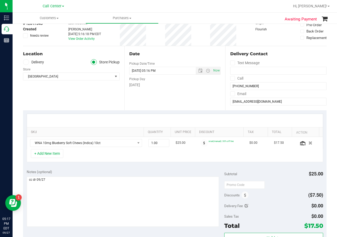
scroll to position [0, 0]
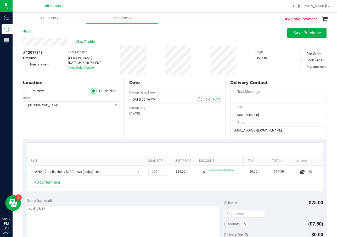
click at [156, 129] on div "Date Pickup Date/Time 09/27/2025 Now 09/27/2025 05:16 PM Now Pickup Day Saturday" at bounding box center [174, 107] width 101 height 64
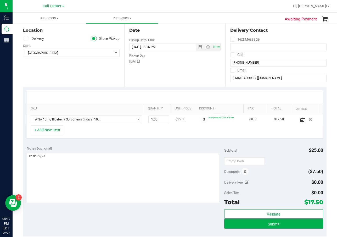
click at [157, 134] on div "+ Add New Item" at bounding box center [175, 131] width 296 height 13
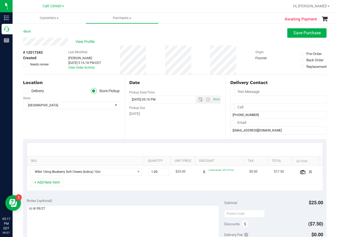
click at [144, 126] on div "Date Pickup Date/Time 09/27/2025 Now 09/27/2025 05:16 PM Now Pickup Day Saturday" at bounding box center [174, 107] width 101 height 64
click at [124, 144] on div at bounding box center [175, 149] width 296 height 13
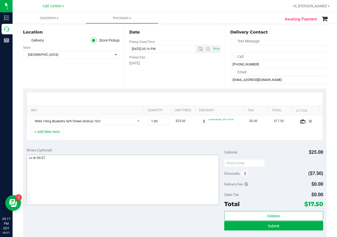
scroll to position [52, 0]
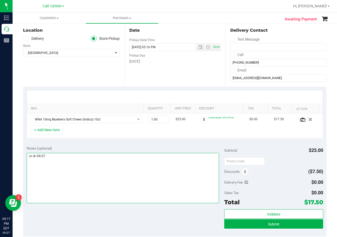
click at [131, 153] on textarea at bounding box center [123, 178] width 192 height 50
click at [130, 153] on textarea at bounding box center [123, 178] width 192 height 50
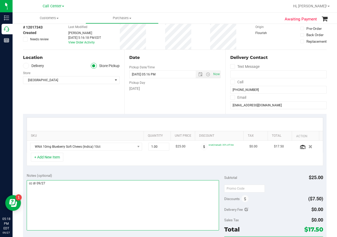
scroll to position [0, 0]
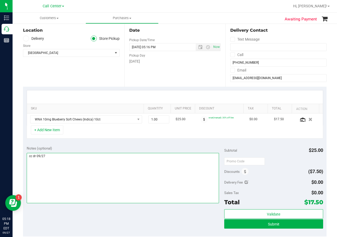
click at [164, 170] on textarea at bounding box center [123, 178] width 192 height 50
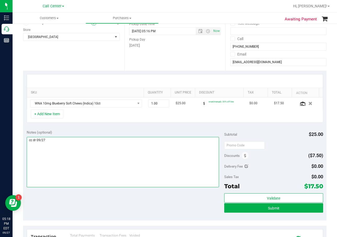
scroll to position [78, 0]
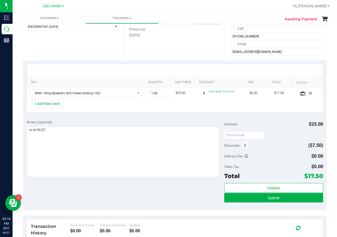
click at [127, 191] on div "Notes (optional) Subtotal $25.00 Discounts ($7.50) Delivery Fee $0.00 Sales Tax…" at bounding box center [174, 163] width 303 height 94
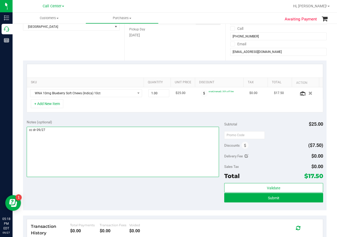
click at [135, 169] on textarea at bounding box center [123, 152] width 192 height 50
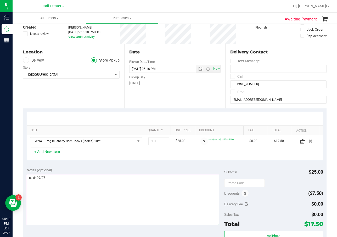
scroll to position [26, 0]
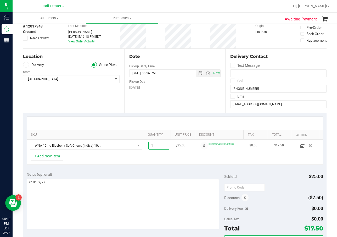
click at [150, 144] on span "1.00 1" at bounding box center [158, 145] width 21 height 8
type input "2"
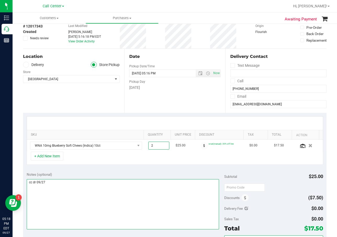
type input "2.00"
click at [155, 183] on textarea at bounding box center [123, 204] width 192 height 50
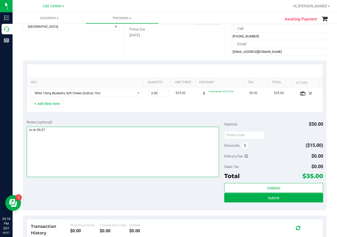
click at [153, 164] on textarea at bounding box center [123, 152] width 192 height 50
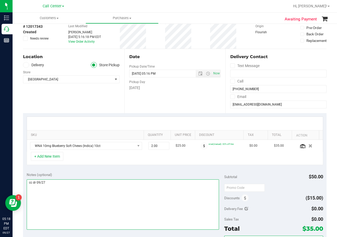
scroll to position [0, 0]
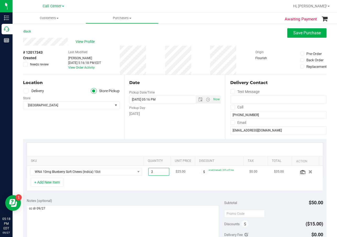
click at [152, 172] on span "2.00 2" at bounding box center [158, 172] width 21 height 8
type input "1"
type input "1.00"
click at [152, 200] on div "Notes (optional)" at bounding box center [125, 200] width 197 height 5
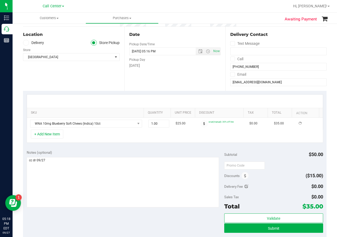
scroll to position [52, 0]
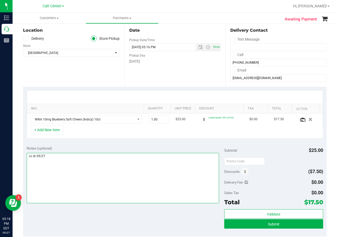
click at [149, 163] on textarea at bounding box center [123, 178] width 192 height 50
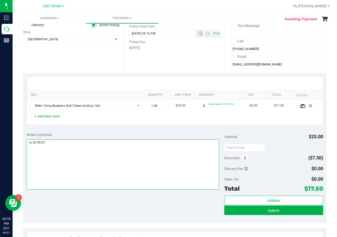
scroll to position [78, 0]
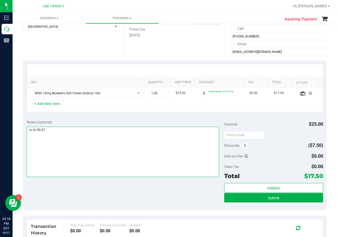
click at [98, 152] on textarea at bounding box center [123, 152] width 192 height 50
click at [51, 141] on textarea at bounding box center [123, 152] width 192 height 50
click at [177, 130] on textarea at bounding box center [123, 152] width 192 height 50
click at [152, 156] on textarea at bounding box center [123, 152] width 192 height 50
click at [176, 158] on textarea at bounding box center [123, 152] width 192 height 50
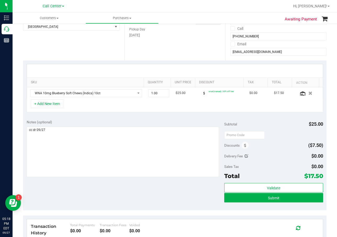
click at [193, 119] on div "Notes (optional)" at bounding box center [125, 121] width 197 height 5
click at [159, 94] on span "1.00 1" at bounding box center [158, 93] width 21 height 8
type input "2"
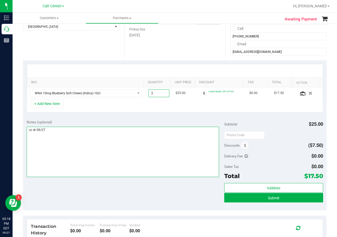
type input "2.00"
click at [157, 134] on textarea at bounding box center [123, 152] width 192 height 50
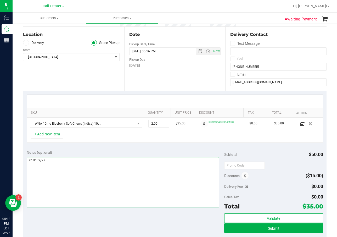
scroll to position [52, 0]
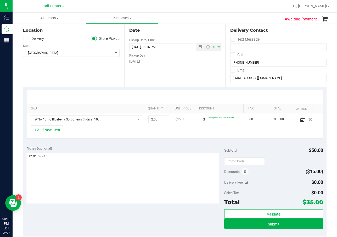
click at [142, 183] on textarea at bounding box center [123, 178] width 192 height 50
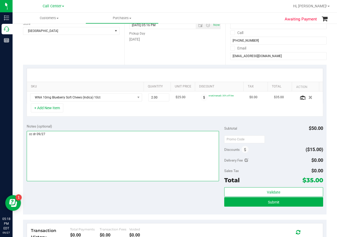
scroll to position [105, 0]
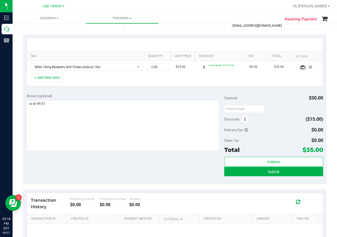
click at [145, 157] on div "Notes (optional) Subtotal $50.00 Discounts ($15.00) Delivery Fee $0.00 Sales Ta…" at bounding box center [174, 137] width 303 height 94
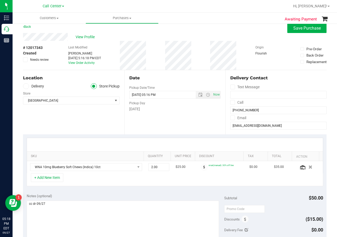
scroll to position [0, 0]
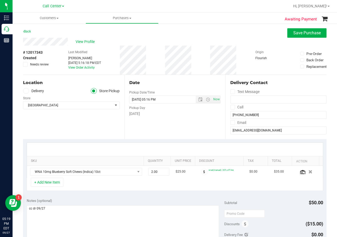
click at [241, 108] on label "Call" at bounding box center [236, 107] width 13 height 8
click at [0, 0] on input "Call" at bounding box center [0, 0] width 0 height 0
click at [231, 107] on icon at bounding box center [232, 107] width 3 height 0
click at [0, 0] on input "Call" at bounding box center [0, 0] width 0 height 0
click at [185, 128] on div "Date Pickup Date/Time 09/27/2025 Now 09/27/2025 05:16 PM Now Pickup Day Saturday" at bounding box center [174, 107] width 101 height 64
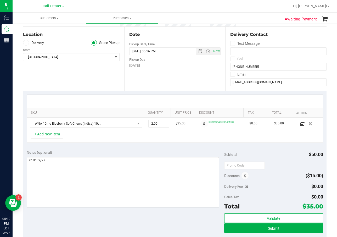
scroll to position [52, 0]
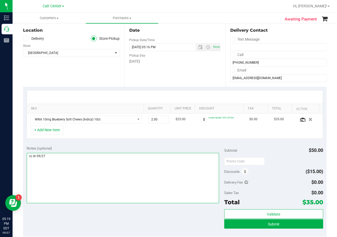
click at [153, 167] on textarea at bounding box center [123, 178] width 192 height 50
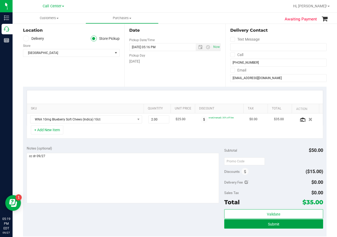
click at [230, 223] on button "Submit" at bounding box center [273, 223] width 99 height 9
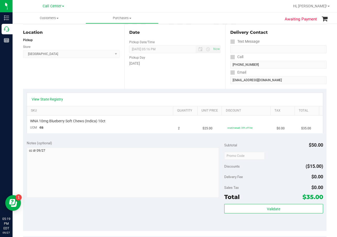
click at [190, 77] on div "Date Pickup Date/Time 09/27/2025 Now 09/27/2025 05:16 PM Now Pickup Day Saturday" at bounding box center [174, 57] width 101 height 64
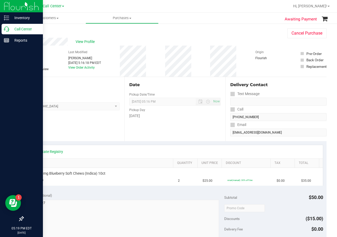
click at [6, 32] on div "Call Center" at bounding box center [22, 29] width 41 height 10
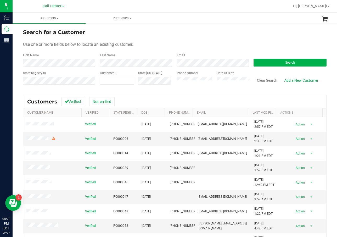
drag, startPoint x: 201, startPoint y: 20, endPoint x: 201, endPoint y: 12, distance: 8.1
click at [201, 20] on ul "Customers All customers Add a new customer All physicians Purchases All purchas…" at bounding box center [181, 18] width 337 height 11
click at [275, 68] on form "Search for a Customer Use one or more fields below to locate an existing custom…" at bounding box center [174, 58] width 303 height 61
click at [277, 65] on button "Search" at bounding box center [289, 63] width 73 height 8
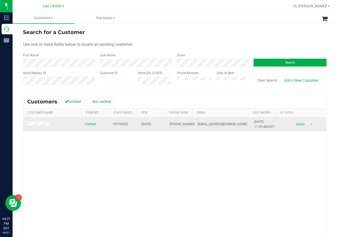
click at [117, 124] on span "P9TY8253" at bounding box center [120, 124] width 15 height 5
copy span "P9TY8253"
click at [141, 126] on span "09/28/1959" at bounding box center [145, 124] width 9 height 5
click at [141, 125] on span "09/28/1959" at bounding box center [145, 124] width 9 height 5
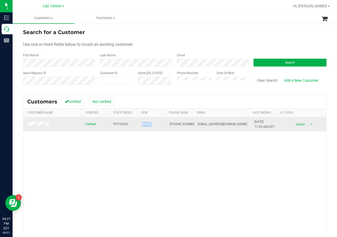
click at [141, 125] on span "09/28/1959" at bounding box center [145, 124] width 9 height 5
drag, startPoint x: 142, startPoint y: 125, endPoint x: 150, endPoint y: 127, distance: 8.1
click at [150, 127] on td "09/28/1959" at bounding box center [152, 124] width 28 height 14
click at [146, 125] on span "09/28/1959" at bounding box center [145, 124] width 9 height 5
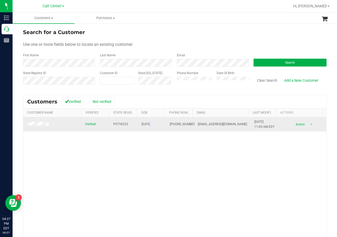
click at [146, 125] on span "09/28/1959" at bounding box center [145, 124] width 9 height 5
click at [146, 124] on span "09/28/1959" at bounding box center [145, 124] width 9 height 5
drag, startPoint x: 147, startPoint y: 124, endPoint x: 152, endPoint y: 127, distance: 5.5
click at [151, 127] on span "09/28/1959" at bounding box center [145, 124] width 9 height 5
click at [150, 124] on span "09/28/1959" at bounding box center [145, 124] width 9 height 5
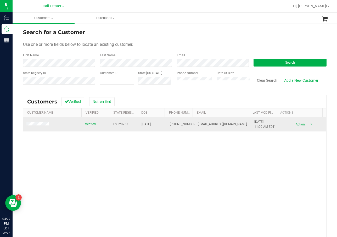
click at [150, 124] on span "09/28/1959" at bounding box center [145, 124] width 9 height 5
copy span "09/28/1959"
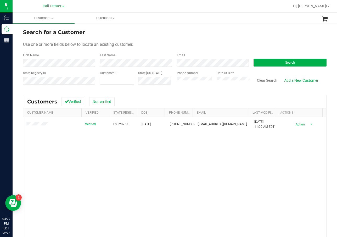
click at [128, 147] on div "Verified P9TY8253 09/28/1959 (727) 600-9389 marlaerway1234@gmail.com 9/3/2025 1…" at bounding box center [174, 191] width 303 height 149
click at [138, 201] on div "Verified P9TY8253 09/28/1959 (727) 600-9389 marlaerway1234@gmail.com 9/3/2025 1…" at bounding box center [174, 191] width 303 height 149
click at [164, 155] on div "Verified P9TY8253 09/28/1959 (727) 600-9389 marlaerway1234@gmail.com 9/3/2025 1…" at bounding box center [174, 191] width 303 height 149
click at [218, 31] on div "Search for a Customer" at bounding box center [174, 32] width 303 height 8
click at [85, 137] on div "Verified P9TY8253 09/28/1959 (727) 600-9389 marlaerway1234@gmail.com 9/3/2025 1…" at bounding box center [174, 191] width 303 height 149
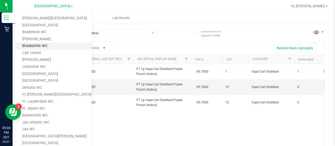
click at [58, 48] on link "Brooksville WC" at bounding box center [53, 46] width 76 height 7
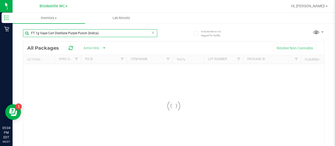
click at [80, 35] on input "FT 1g Vape Cart Distillate Purple Punch (Indica)" at bounding box center [90, 33] width 134 height 8
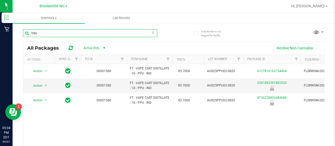
click at [80, 35] on input "\fso" at bounding box center [90, 33] width 134 height 8
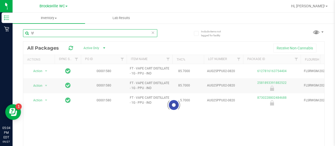
type input "\"
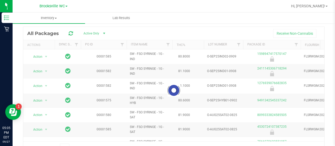
scroll to position [26, 0]
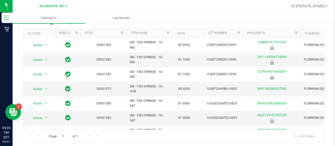
type input "fso"
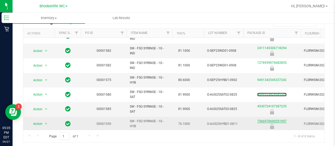
scroll to position [26, 0]
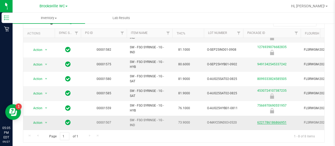
click at [282, 121] on link "6221786186866951" at bounding box center [271, 123] width 29 height 4
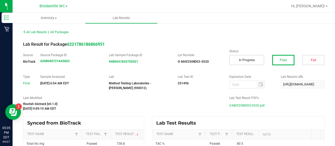
click at [252, 107] on span "O-MAY25IND03-0520.pdf" at bounding box center [246, 106] width 35 height 8
click at [60, 5] on span "Brooksville WC" at bounding box center [51, 6] width 25 height 5
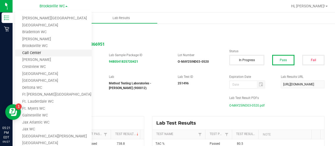
click at [50, 53] on link "Call Center" at bounding box center [53, 53] width 76 height 7
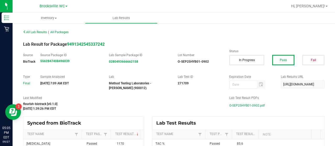
click at [255, 104] on span "O-SEP25HYB01-0902.pdf" at bounding box center [247, 106] width 36 height 8
click at [249, 105] on span "O-AUG25SAT02-0825.pdf" at bounding box center [247, 106] width 36 height 8
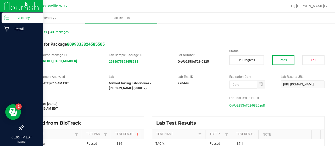
click at [5, 20] on div "Inventory" at bounding box center [22, 18] width 41 height 10
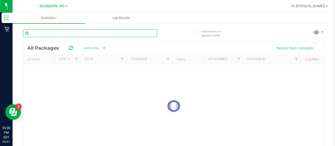
click at [72, 36] on input "text" at bounding box center [90, 33] width 134 height 8
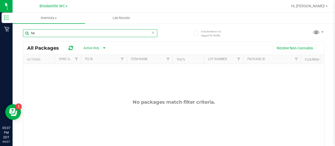
type input "h"
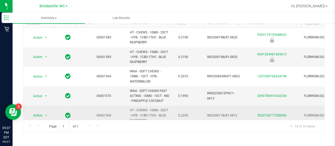
type input "chew"
drag, startPoint x: 130, startPoint y: 109, endPoint x: 148, endPoint y: 109, distance: 18.0
click at [148, 109] on span "HT - CHEWS - 10MG - 20CT - HYB - 1CBD-1THC - BLUE RASPBERRY" at bounding box center [149, 115] width 39 height 15
copy span "HT - CHEWS -"
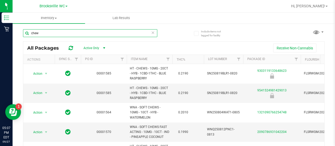
click at [80, 31] on input "chew" at bounding box center [90, 33] width 134 height 8
paste input "HT - CHEWS -"
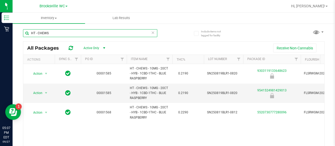
type input "HT - CHEWS"
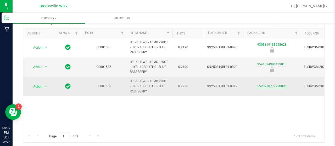
click at [267, 85] on link "5520730777280096" at bounding box center [271, 86] width 29 height 4
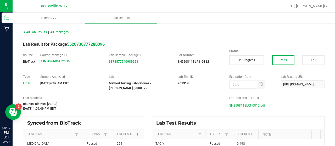
click at [251, 106] on span "SN250811BLR1-0812.pdf" at bounding box center [247, 106] width 36 height 8
click at [207, 109] on div "Aug 17, 2025 1:09:49 PM EDT" at bounding box center [122, 108] width 198 height 5
click at [201, 110] on div "Aug 17, 2025 1:09:49 PM EDT" at bounding box center [122, 108] width 198 height 5
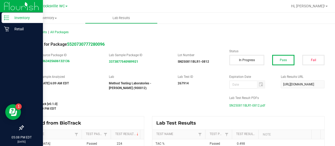
click at [9, 17] on icon at bounding box center [6, 17] width 5 height 5
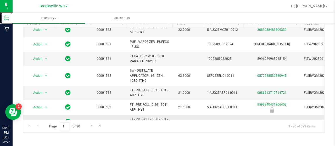
scroll to position [213, 0]
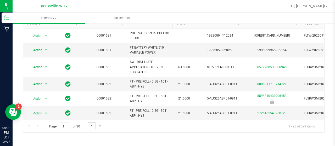
click at [92, 125] on span "Go to the next page" at bounding box center [91, 126] width 4 height 4
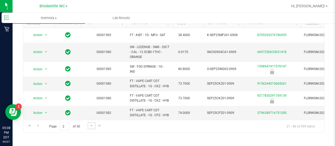
scroll to position [223, 0]
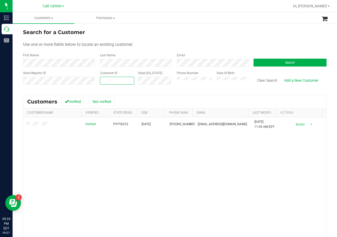
click at [121, 79] on span at bounding box center [117, 81] width 34 height 8
paste input "1625070"
type input "1625070"
click at [281, 60] on button "Search" at bounding box center [289, 63] width 73 height 8
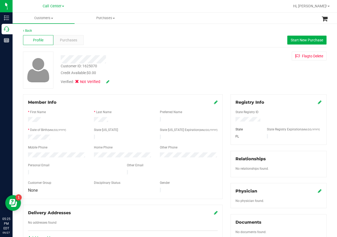
click at [44, 141] on div at bounding box center [123, 143] width 190 height 4
click at [313, 100] on div "Registry Info" at bounding box center [278, 102] width 86 height 6
click at [318, 101] on icon at bounding box center [320, 102] width 4 height 4
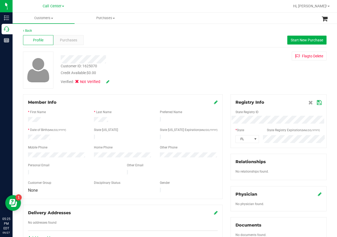
click at [315, 100] on span at bounding box center [314, 102] width 13 height 6
click at [317, 102] on icon at bounding box center [319, 102] width 5 height 4
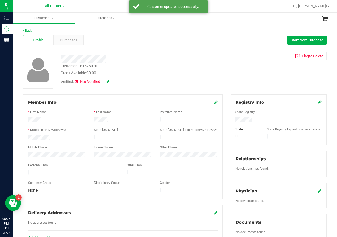
click at [109, 82] on icon at bounding box center [107, 82] width 3 height 4
click at [88, 83] on span "Medical" at bounding box center [90, 82] width 15 height 5
click at [0, 0] on input "Medical" at bounding box center [0, 0] width 0 height 0
click at [117, 83] on div "Verified: Medical" at bounding box center [135, 82] width 156 height 13
click at [116, 83] on icon at bounding box center [115, 82] width 4 height 4
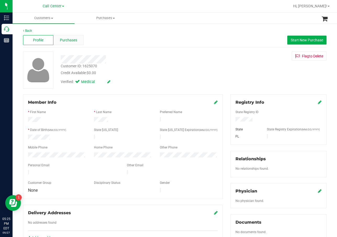
click at [60, 37] on span "Purchases" at bounding box center [68, 39] width 17 height 5
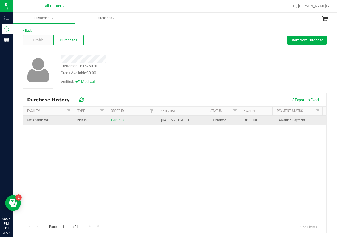
click at [114, 118] on link "12017368" at bounding box center [118, 120] width 15 height 4
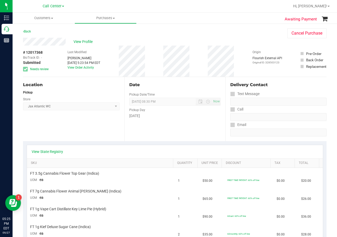
click at [153, 79] on div "Date Pickup Date/Time [DATE] Now [DATE] 08:30 PM Now Pickup Day [DATE]" at bounding box center [174, 109] width 101 height 64
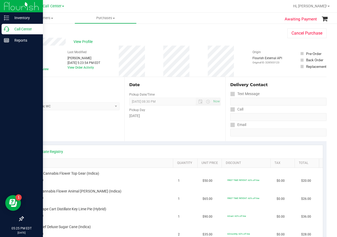
click at [13, 29] on p "Call Center" at bounding box center [24, 29] width 31 height 6
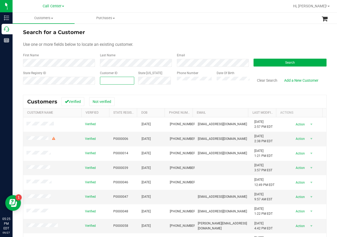
click at [124, 79] on span at bounding box center [117, 81] width 34 height 8
paste input "705055"
type input "705055"
click at [281, 61] on button "Search" at bounding box center [289, 63] width 73 height 8
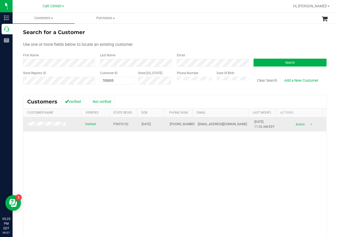
click at [120, 122] on span "P5KF0152" at bounding box center [120, 124] width 15 height 5
copy span "P5KF0152"
click at [138, 124] on td "[DATE]" at bounding box center [152, 124] width 28 height 14
click at [147, 124] on span "[DATE]" at bounding box center [145, 124] width 9 height 5
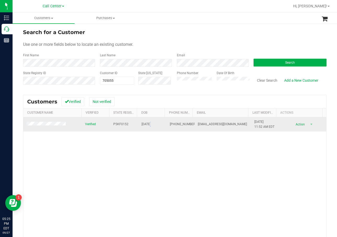
click at [147, 124] on span "[DATE]" at bounding box center [145, 124] width 9 height 5
copy span "[DATE]"
click at [172, 123] on span "[PHONE_NUMBER]" at bounding box center [183, 124] width 26 height 5
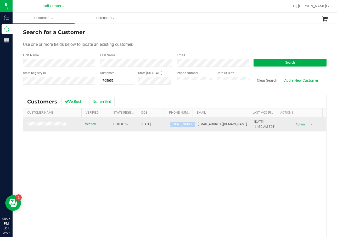
click at [172, 123] on span "[PHONE_NUMBER]" at bounding box center [183, 124] width 26 height 5
copy span "[PHONE_NUMBER]"
click at [39, 127] on td at bounding box center [52, 124] width 59 height 14
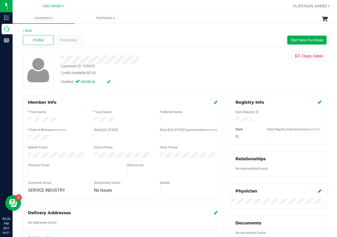
click at [185, 82] on div "Verified: Medical" at bounding box center [135, 82] width 156 height 12
click at [73, 46] on div "Profile Purchases Start New Purchase" at bounding box center [174, 40] width 303 height 14
click at [75, 43] on div "Purchases" at bounding box center [68, 40] width 30 height 10
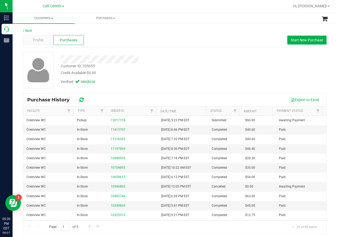
click at [218, 72] on div "Customer ID: 705055 Credit Available: $0.00 Verified: Medical" at bounding box center [174, 70] width 311 height 37
click at [174, 44] on div "Profile Purchases Start New Purchase" at bounding box center [174, 40] width 303 height 14
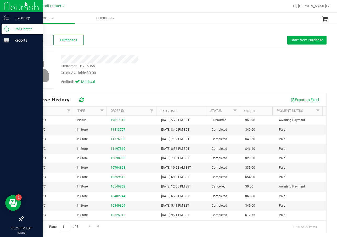
click at [3, 31] on div "Call Center" at bounding box center [22, 29] width 41 height 10
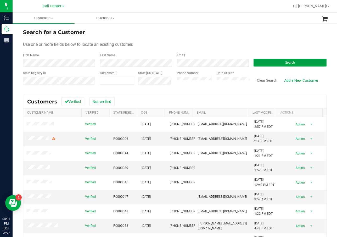
click at [271, 62] on button "Search" at bounding box center [289, 63] width 73 height 8
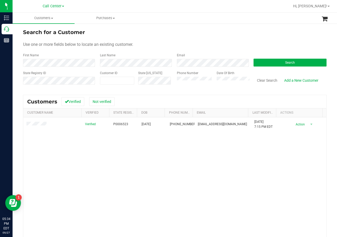
click at [174, 140] on div "Verified P0006523 [DATE] (904) 994-3067 [EMAIL_ADDRESS][DOMAIN_NAME] [DATE] 7:1…" at bounding box center [174, 191] width 303 height 149
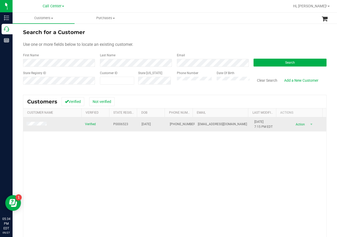
click at [116, 123] on span "P0006523" at bounding box center [120, 124] width 15 height 5
copy span "P0006523"
click at [141, 125] on span "[DATE]" at bounding box center [145, 124] width 9 height 5
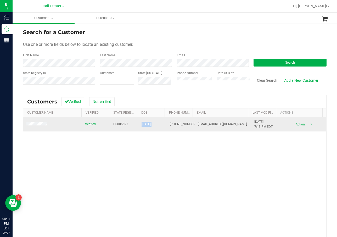
click at [141, 125] on span "[DATE]" at bounding box center [145, 124] width 9 height 5
copy span "[DATE]"
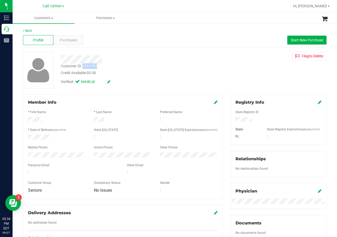
drag, startPoint x: 92, startPoint y: 65, endPoint x: 83, endPoint y: 66, distance: 9.5
click at [83, 66] on div "Customer ID: 1611197 Credit Available: $0.00" at bounding box center [135, 69] width 156 height 12
copy div "1611197"
click at [70, 38] on span "Purchases" at bounding box center [68, 39] width 17 height 5
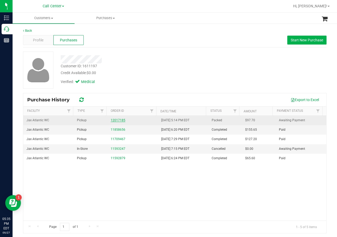
click at [121, 119] on link "12017185" at bounding box center [118, 120] width 15 height 4
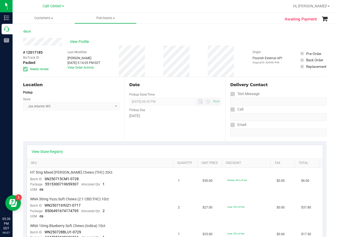
click at [185, 101] on span "[DATE] 08:30 PM Now" at bounding box center [175, 102] width 92 height 8
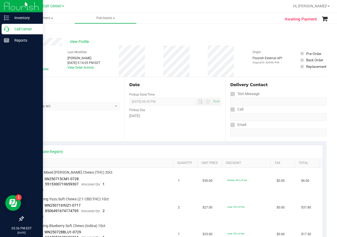
click at [7, 26] on div "Call Center" at bounding box center [22, 29] width 41 height 10
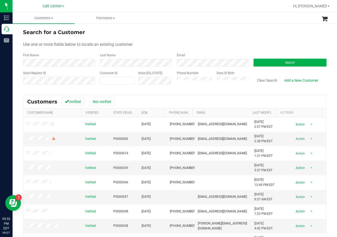
click at [281, 68] on form "Search for a Customer Use one or more fields below to locate an existing custom…" at bounding box center [174, 58] width 303 height 61
click at [286, 64] on span "Search" at bounding box center [290, 63] width 10 height 4
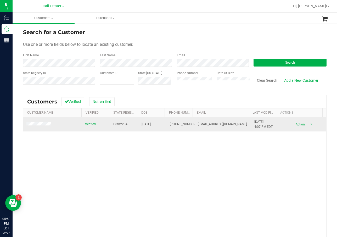
click at [116, 125] on span "P8fh2204" at bounding box center [120, 124] width 14 height 5
click at [116, 124] on span "P8fh2204" at bounding box center [120, 124] width 14 height 5
copy span "P8fh2204"
click at [138, 124] on td "[DATE]" at bounding box center [152, 124] width 28 height 14
click at [138, 123] on td "[DATE]" at bounding box center [152, 124] width 28 height 14
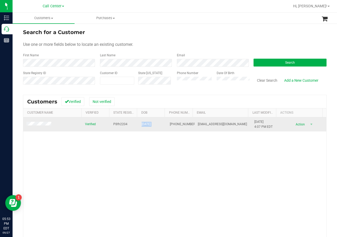
click at [138, 123] on td "[DATE]" at bounding box center [152, 124] width 28 height 14
drag, startPoint x: 138, startPoint y: 123, endPoint x: 152, endPoint y: 125, distance: 13.9
click at [151, 125] on span "[DATE]" at bounding box center [145, 124] width 9 height 5
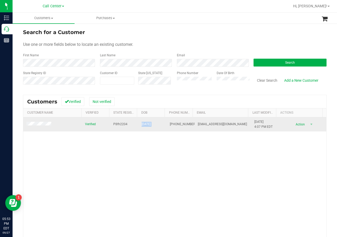
click at [151, 125] on span "[DATE]" at bounding box center [145, 124] width 9 height 5
copy span "[DATE]"
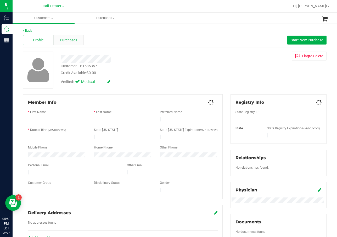
click at [65, 37] on span "Purchases" at bounding box center [68, 39] width 17 height 5
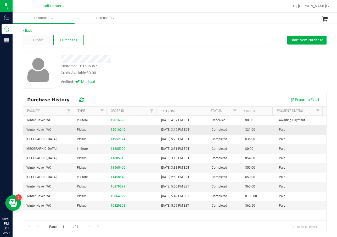
click at [118, 127] on div "12016240" at bounding box center [133, 129] width 44 height 5
click at [119, 129] on link "12016240" at bounding box center [118, 130] width 15 height 4
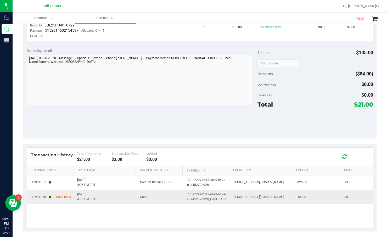
scroll to position [218, 0]
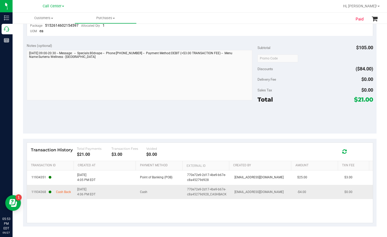
click at [203, 186] on td "770e72e9-2d17-4be9-b67e-c8a45279d928_CASHBACK" at bounding box center [207, 192] width 47 height 14
click at [83, 194] on span "[DATE] 4:06 PM EDT" at bounding box center [86, 192] width 18 height 10
click at [298, 192] on span "-$4.00" at bounding box center [301, 191] width 9 height 5
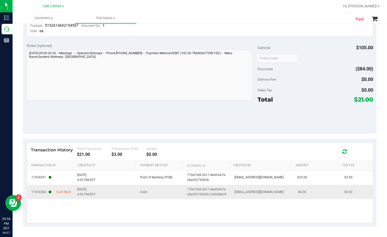
click at [298, 192] on span "-$4.00" at bounding box center [301, 191] width 9 height 5
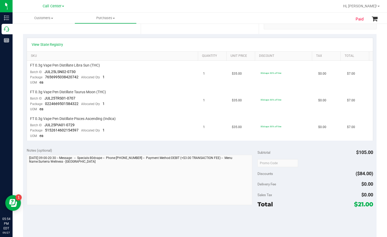
scroll to position [9, 0]
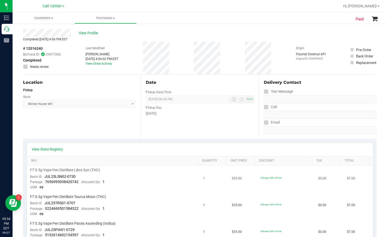
click at [251, 189] on td "$35.00" at bounding box center [243, 178] width 29 height 27
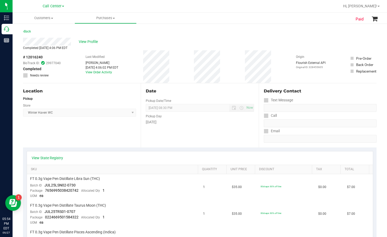
click at [175, 163] on div "View State Registry" at bounding box center [200, 157] width 346 height 13
click at [186, 152] on div "View State Registry" at bounding box center [200, 157] width 346 height 13
click at [128, 153] on div "View State Registry" at bounding box center [200, 157] width 346 height 13
click at [142, 131] on div "Date Pickup Date/Time [DATE] Now [DATE] 08:30 PM Now Pickup Day [DATE]" at bounding box center [200, 115] width 118 height 64
click at [112, 151] on div "View State Registry" at bounding box center [200, 157] width 346 height 13
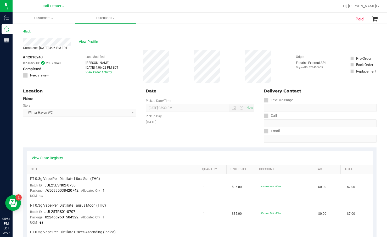
click at [110, 145] on div "Location Pickup Store [GEOGRAPHIC_DATA] WC Select Store [PERSON_NAME][GEOGRAPHI…" at bounding box center [82, 115] width 118 height 64
click at [89, 41] on span "View Profile" at bounding box center [89, 41] width 21 height 5
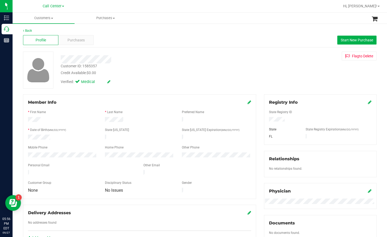
click at [265, 63] on div "Customer ID: 1585357 Credit Available: $0.00 Verified: Medical Flag to [GEOGRAP…" at bounding box center [199, 70] width 361 height 37
click at [93, 66] on div "Customer ID: 1585357" at bounding box center [79, 65] width 36 height 5
copy div "Customer ID: 1585357"
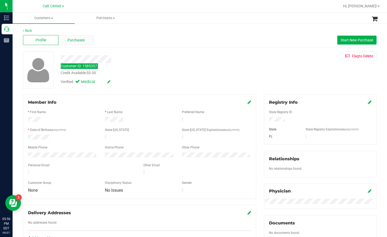
click at [85, 38] on div "Purchases" at bounding box center [75, 40] width 35 height 10
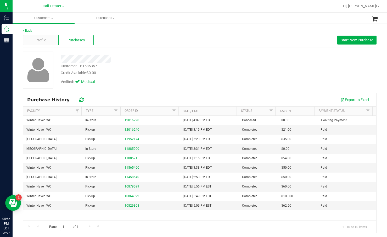
click at [239, 72] on div "Customer ID: 1585357 Credit Available: $0.00 Verified: Medical" at bounding box center [199, 70] width 361 height 37
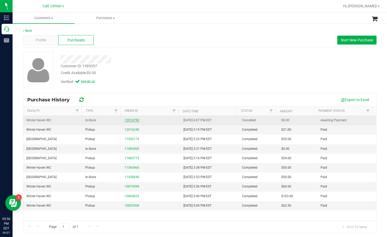
click at [126, 118] on link "12016790" at bounding box center [131, 120] width 15 height 4
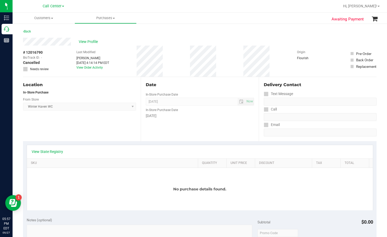
click at [35, 53] on span "# 12016790" at bounding box center [33, 52] width 20 height 5
copy div "# 12016790"
click at [276, 79] on div "Delivery Contact Text Message Call Email" at bounding box center [318, 109] width 118 height 64
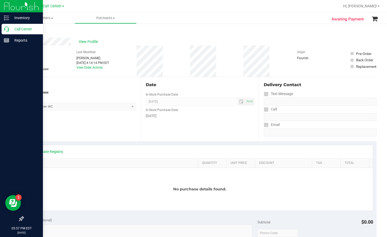
click at [9, 29] on icon at bounding box center [6, 28] width 5 height 5
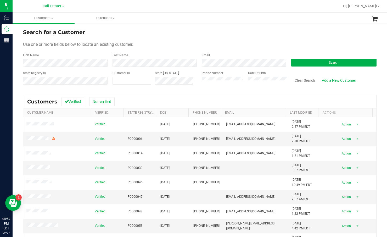
click at [282, 47] on div "Use one or more fields below to locate an existing customer." at bounding box center [199, 44] width 353 height 6
